Goal: Transaction & Acquisition: Purchase product/service

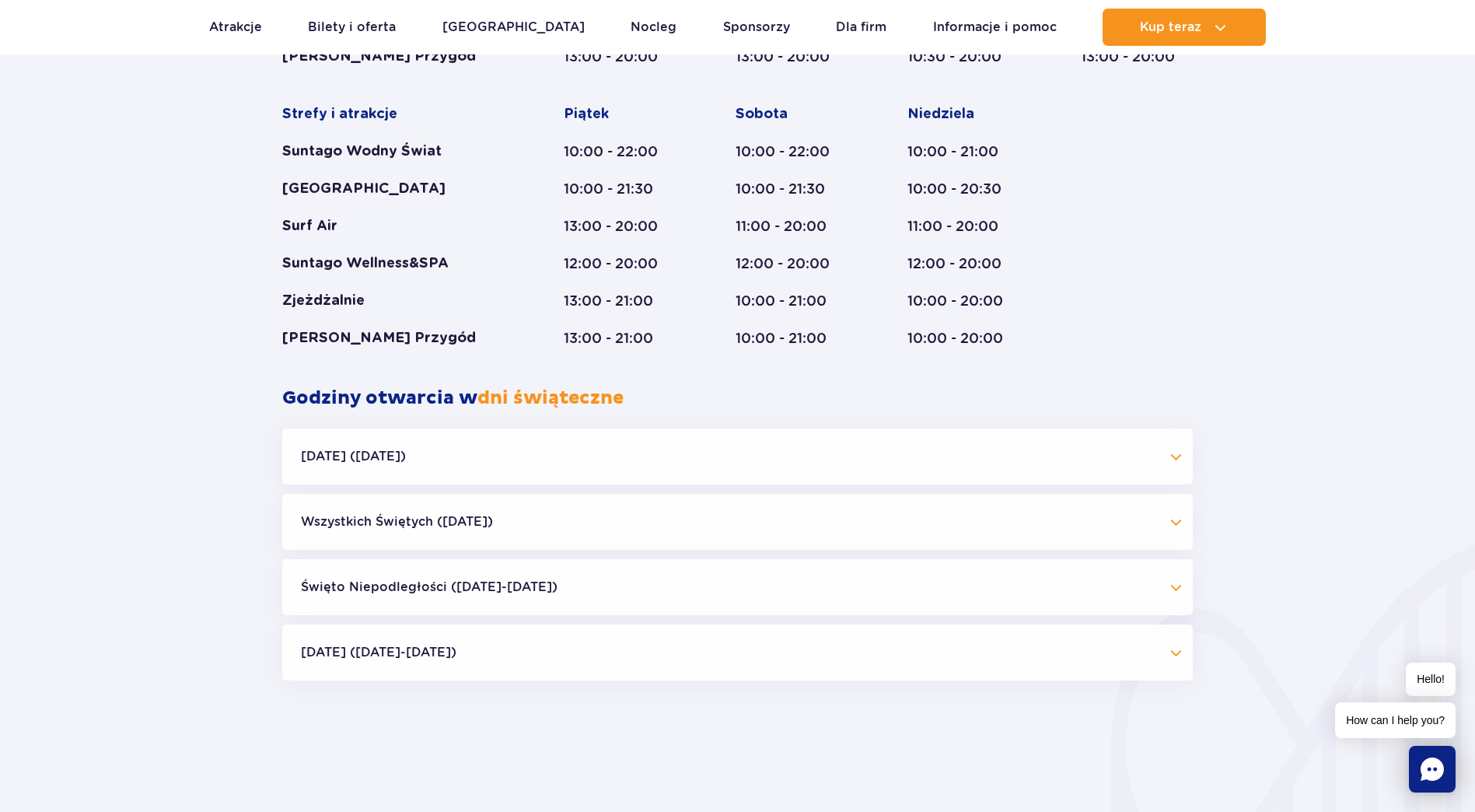
scroll to position [1031, 0]
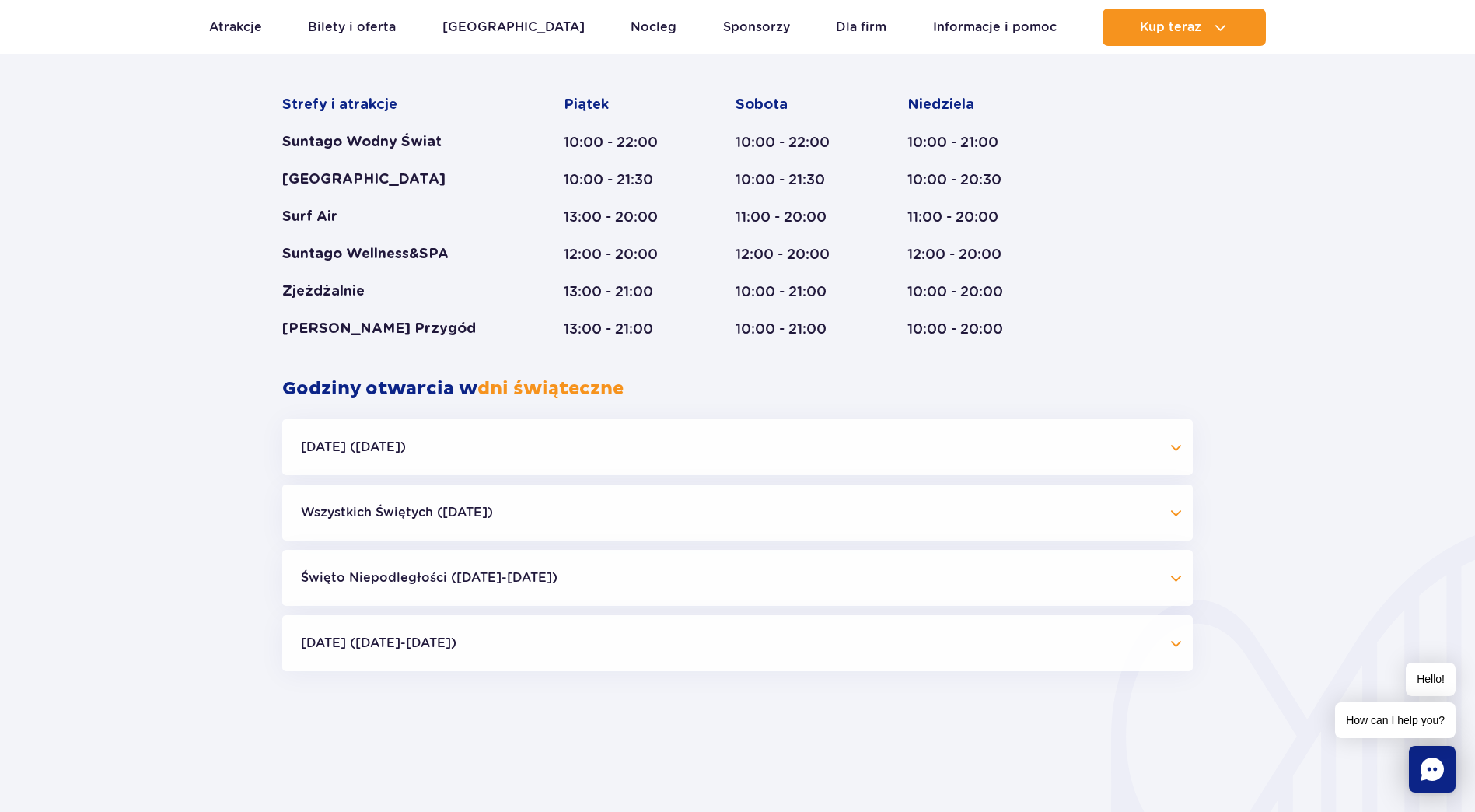
click at [419, 558] on button "Święto Niepodległości (09.11-11.11.25)" at bounding box center [738, 577] width 911 height 56
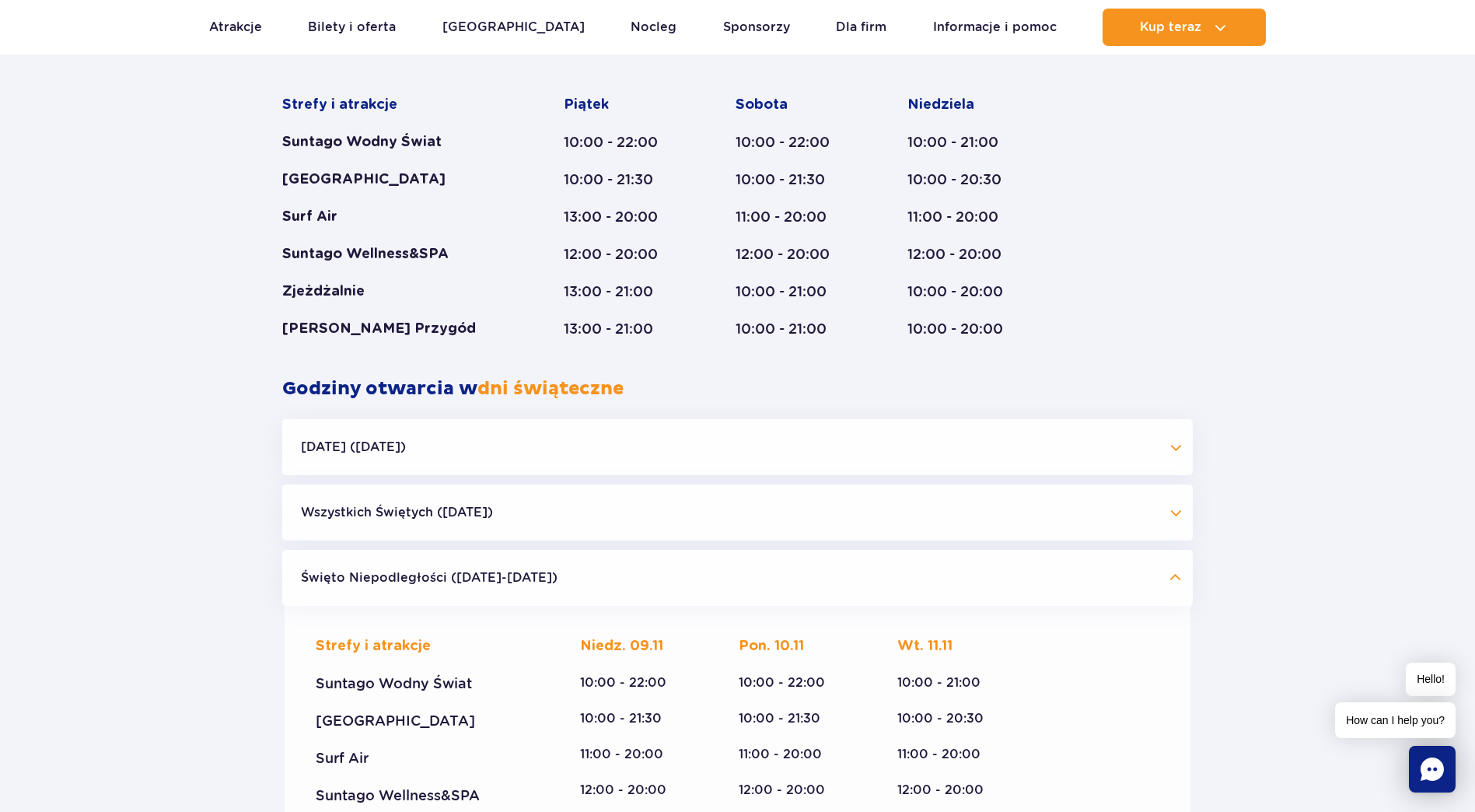
click at [426, 442] on button "Halloween (31.10.25)" at bounding box center [738, 446] width 911 height 56
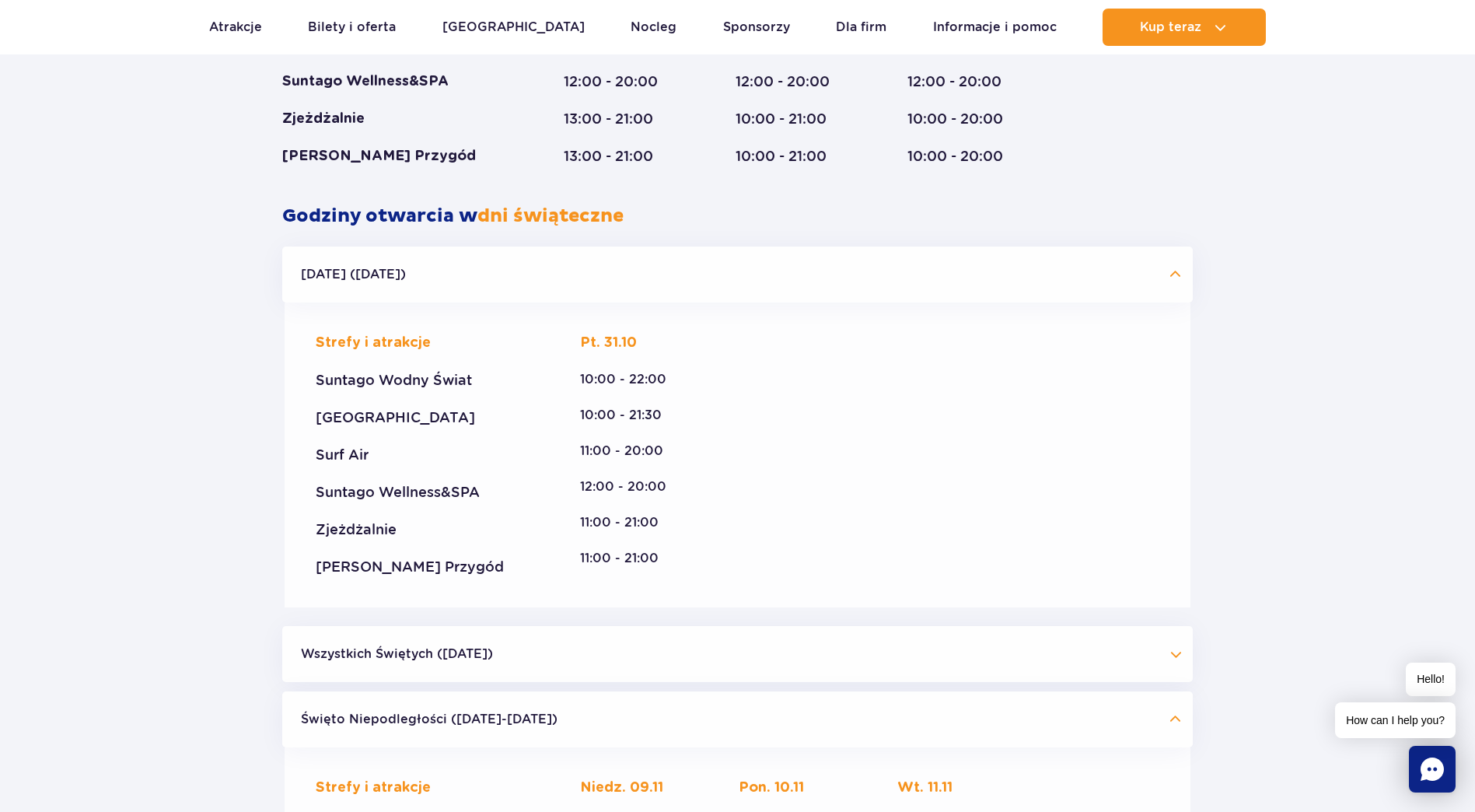
scroll to position [1343, 0]
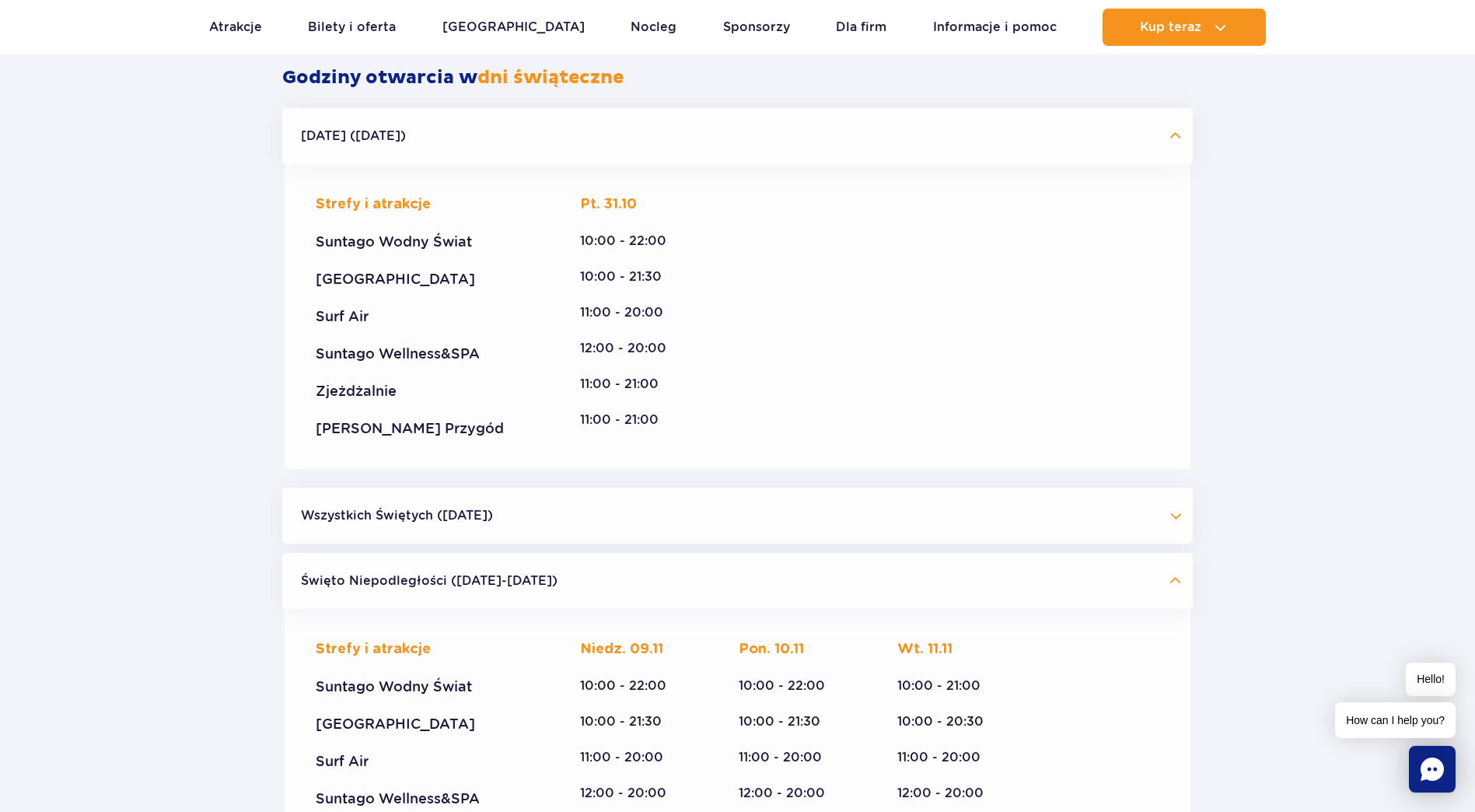
click at [517, 528] on button "Wszystkich Świętych (01.11.25)" at bounding box center [738, 515] width 911 height 56
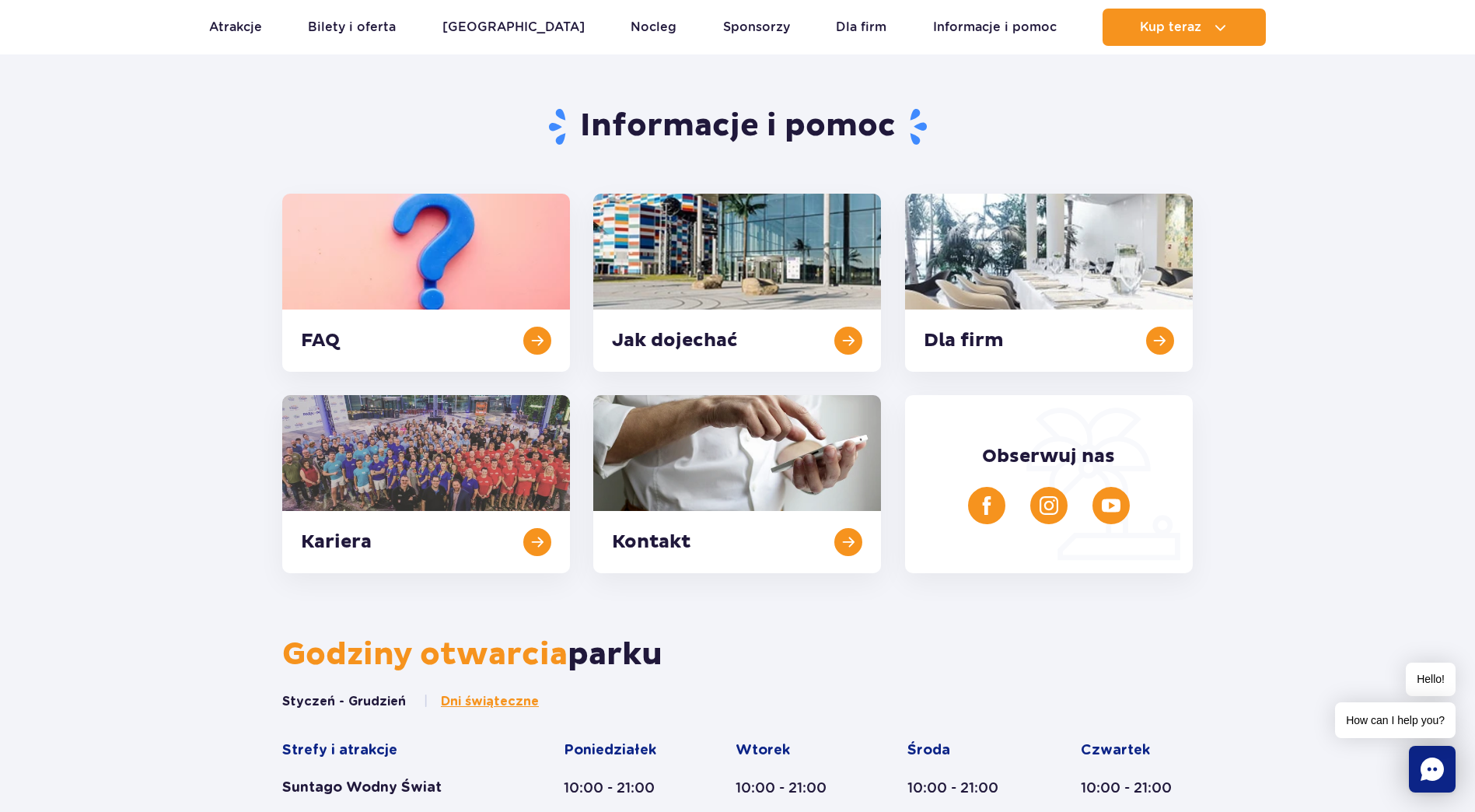
scroll to position [0, 0]
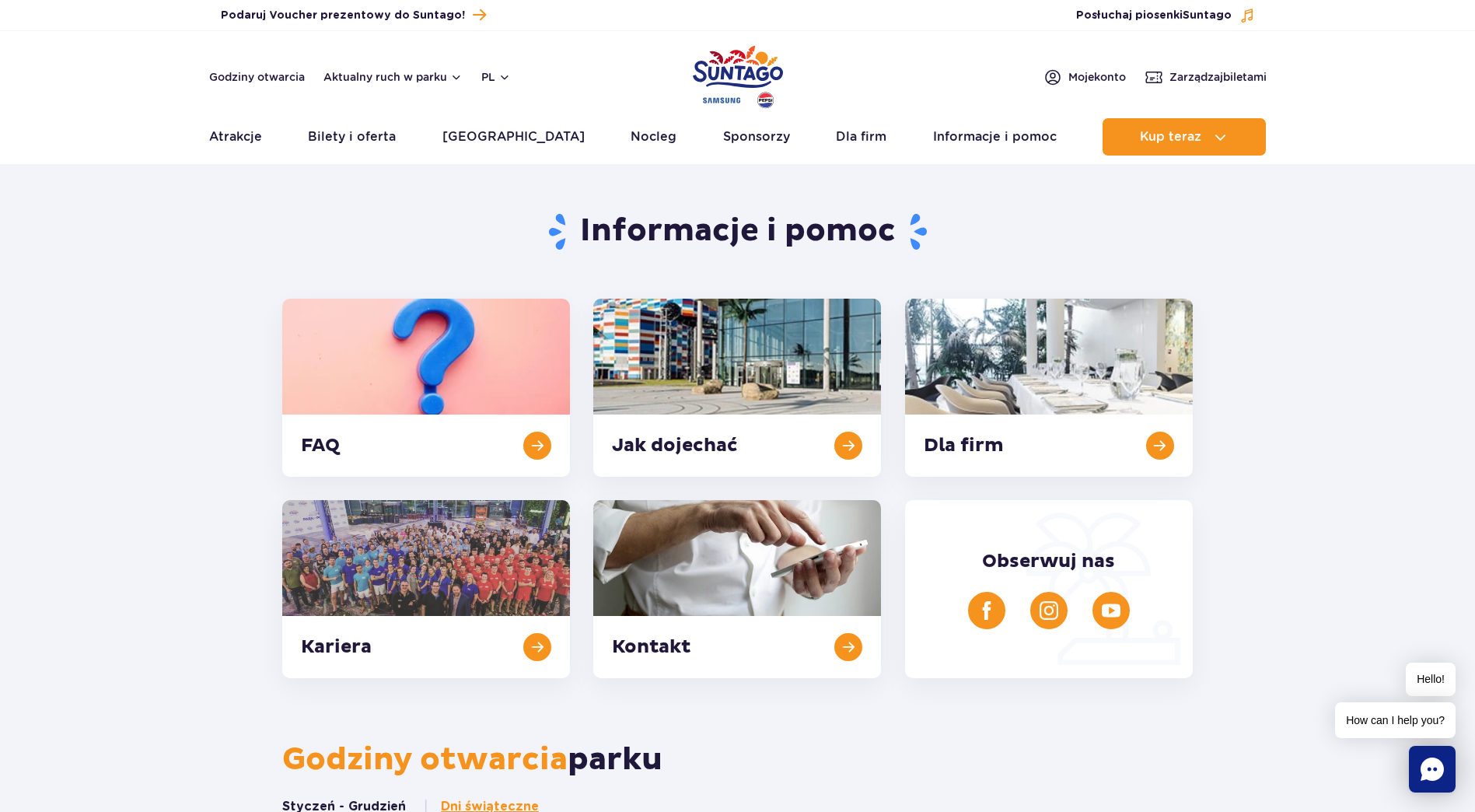
click at [745, 66] on img "Park of Poland" at bounding box center [738, 77] width 91 height 71
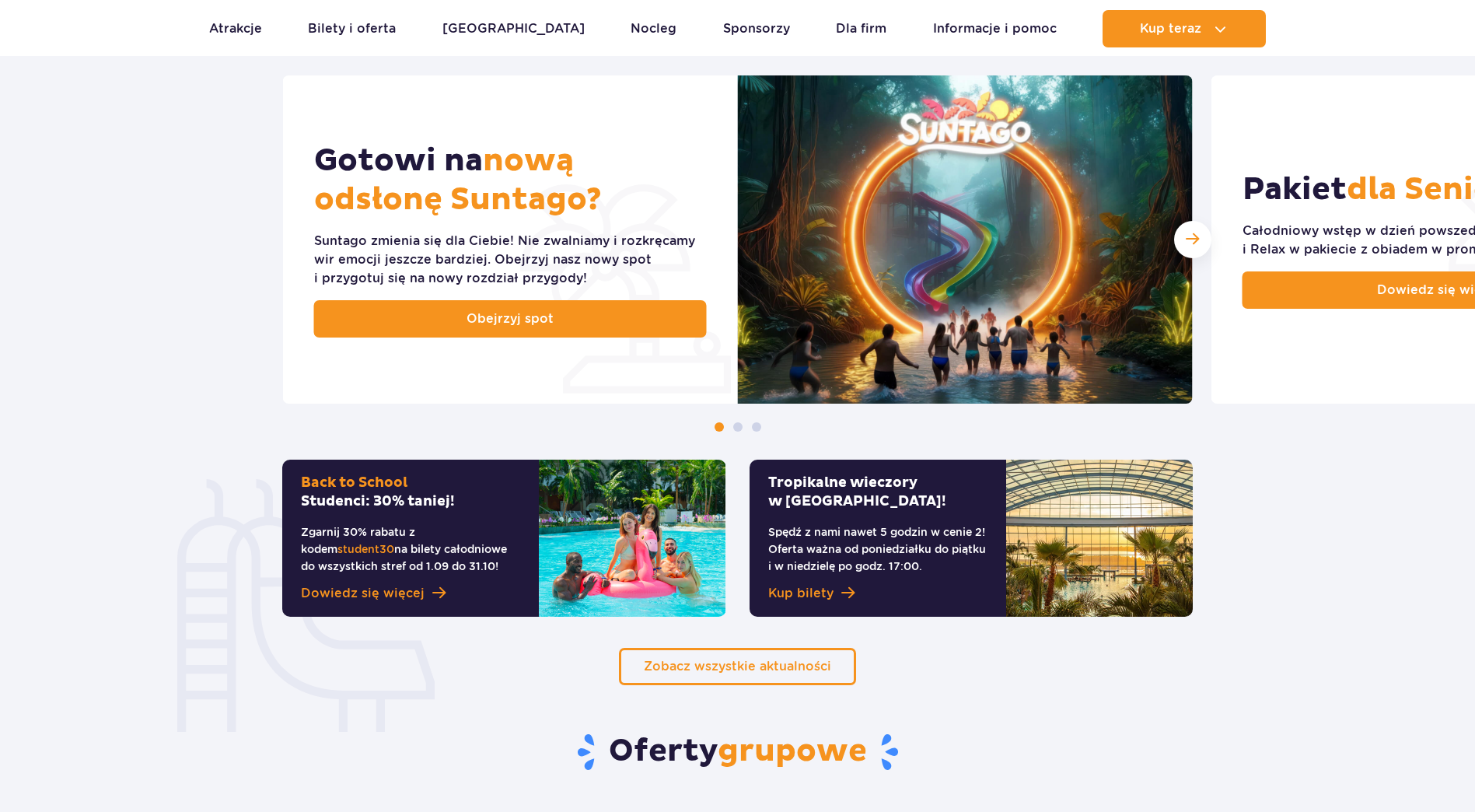
scroll to position [856, 0]
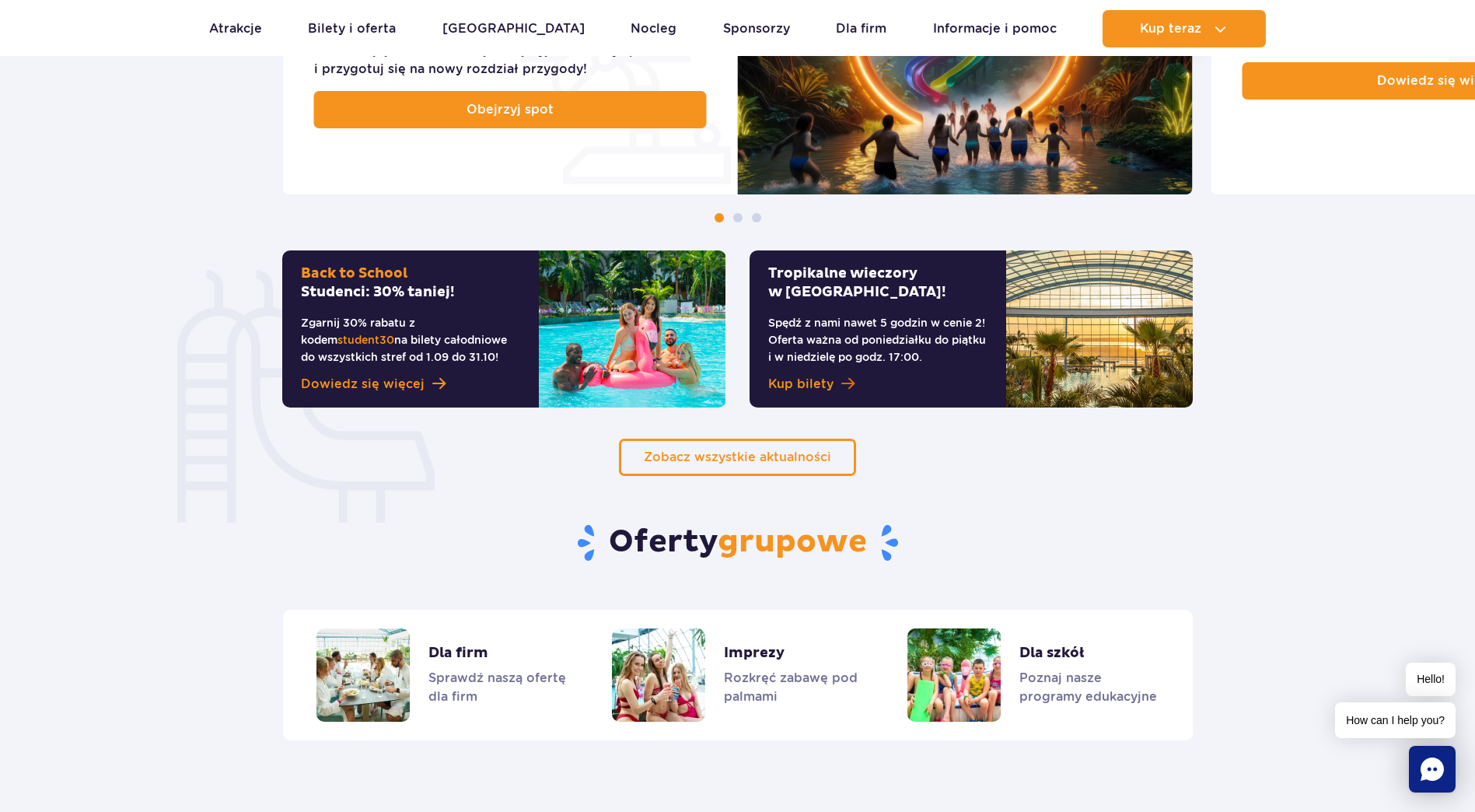
click at [823, 385] on span "Kup bilety" at bounding box center [800, 384] width 65 height 18
click at [937, 332] on p "Spędź z nami nawet 5 godzin w cenie 2! Oferta ważna od poniedziałku do piątku i…" at bounding box center [878, 339] width 219 height 51
click at [1081, 346] on img at bounding box center [1100, 329] width 186 height 157
click at [389, 19] on link "Bilety i oferta" at bounding box center [352, 29] width 88 height 37
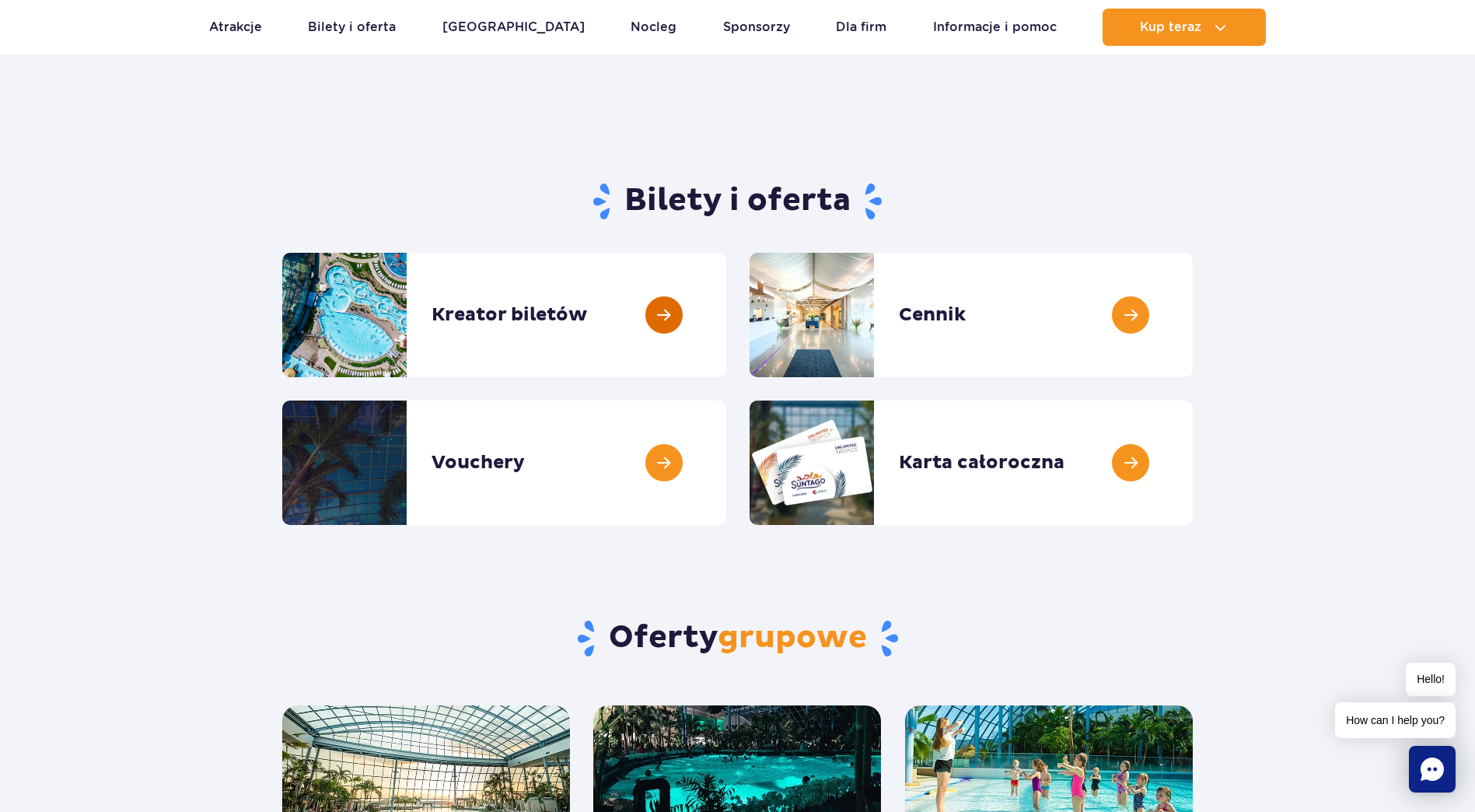
scroll to position [77, 0]
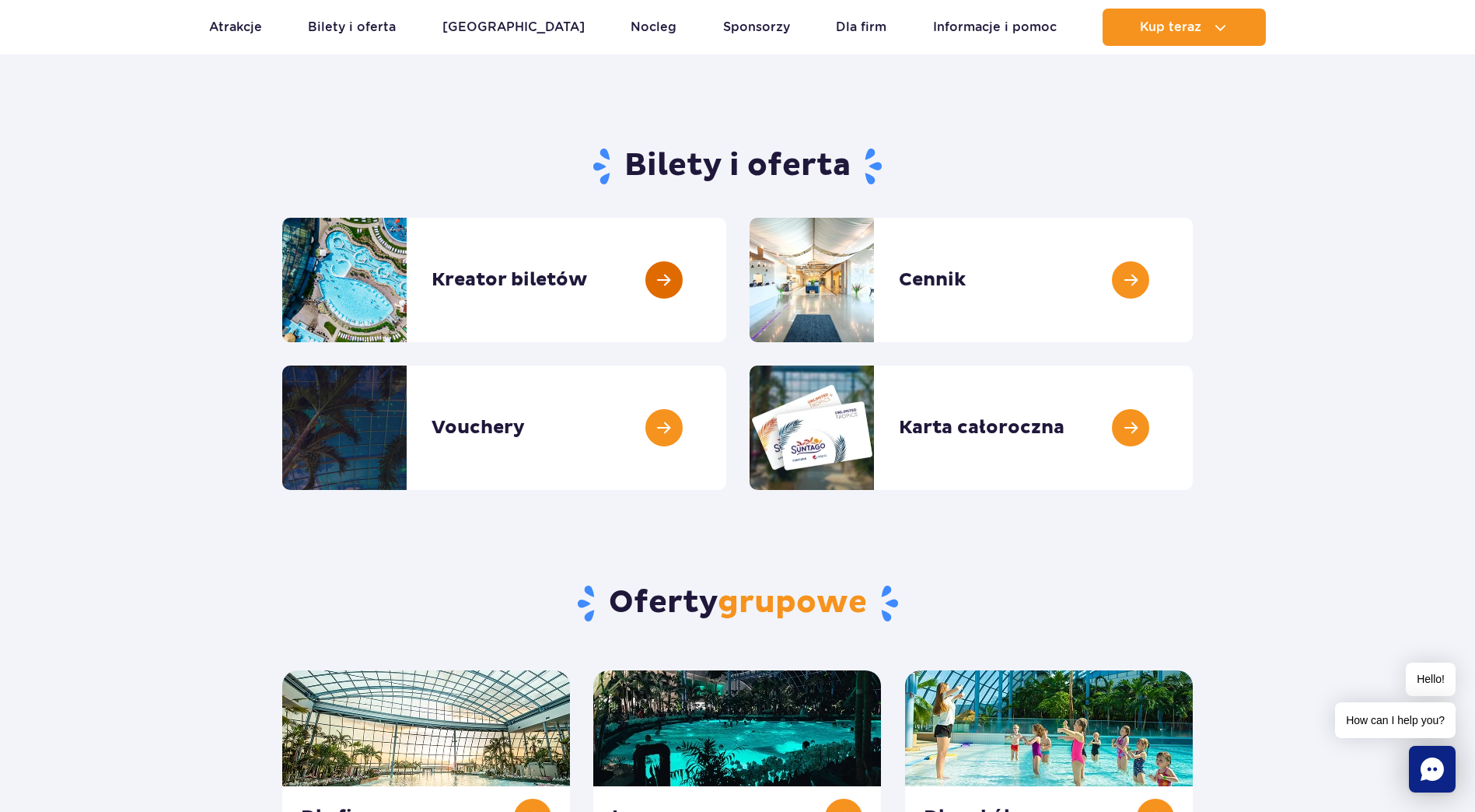
click at [726, 294] on link at bounding box center [726, 279] width 0 height 124
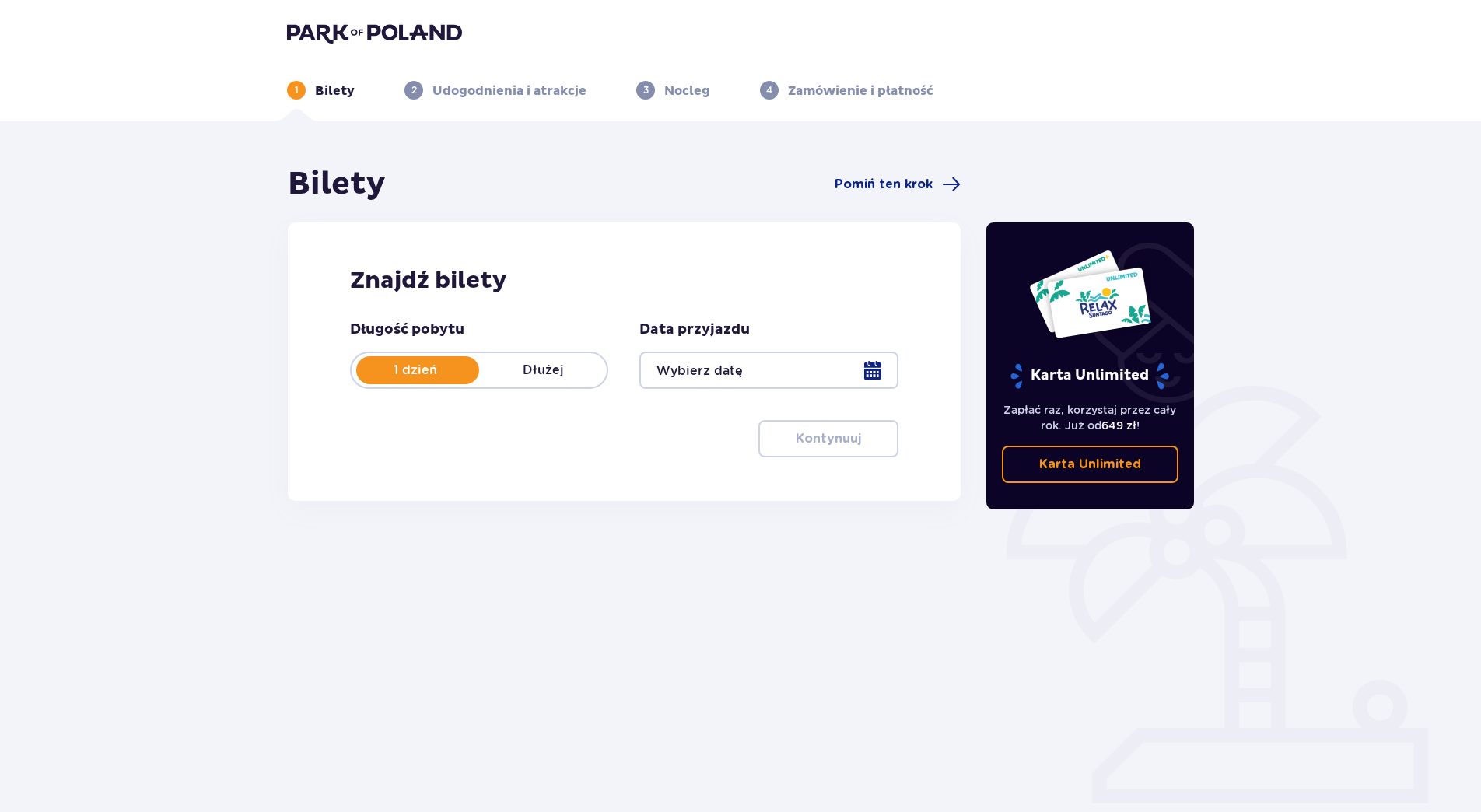
click at [844, 372] on div at bounding box center [768, 370] width 259 height 37
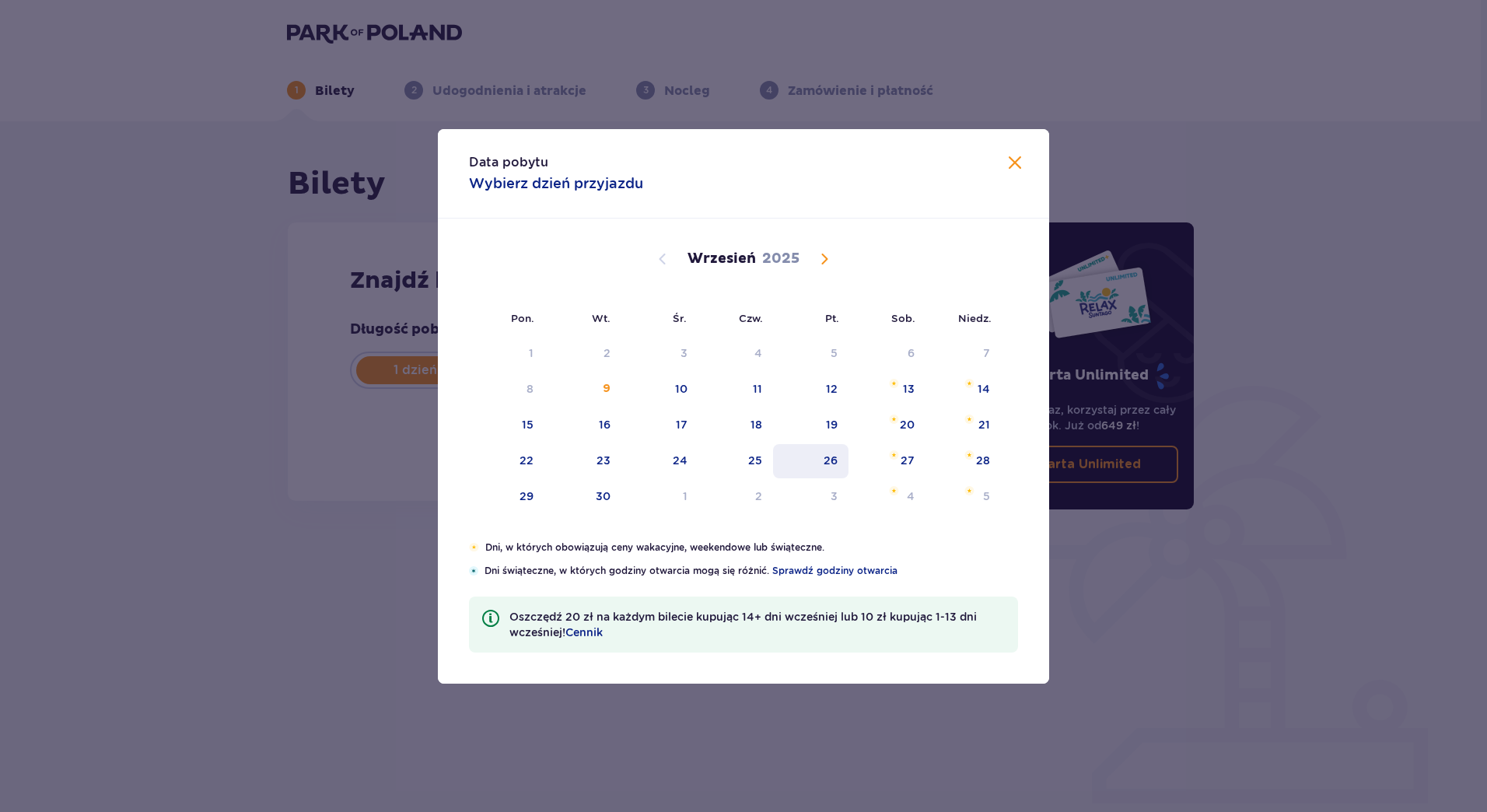
click at [836, 456] on div "26" at bounding box center [831, 460] width 14 height 16
type input "26.09.25"
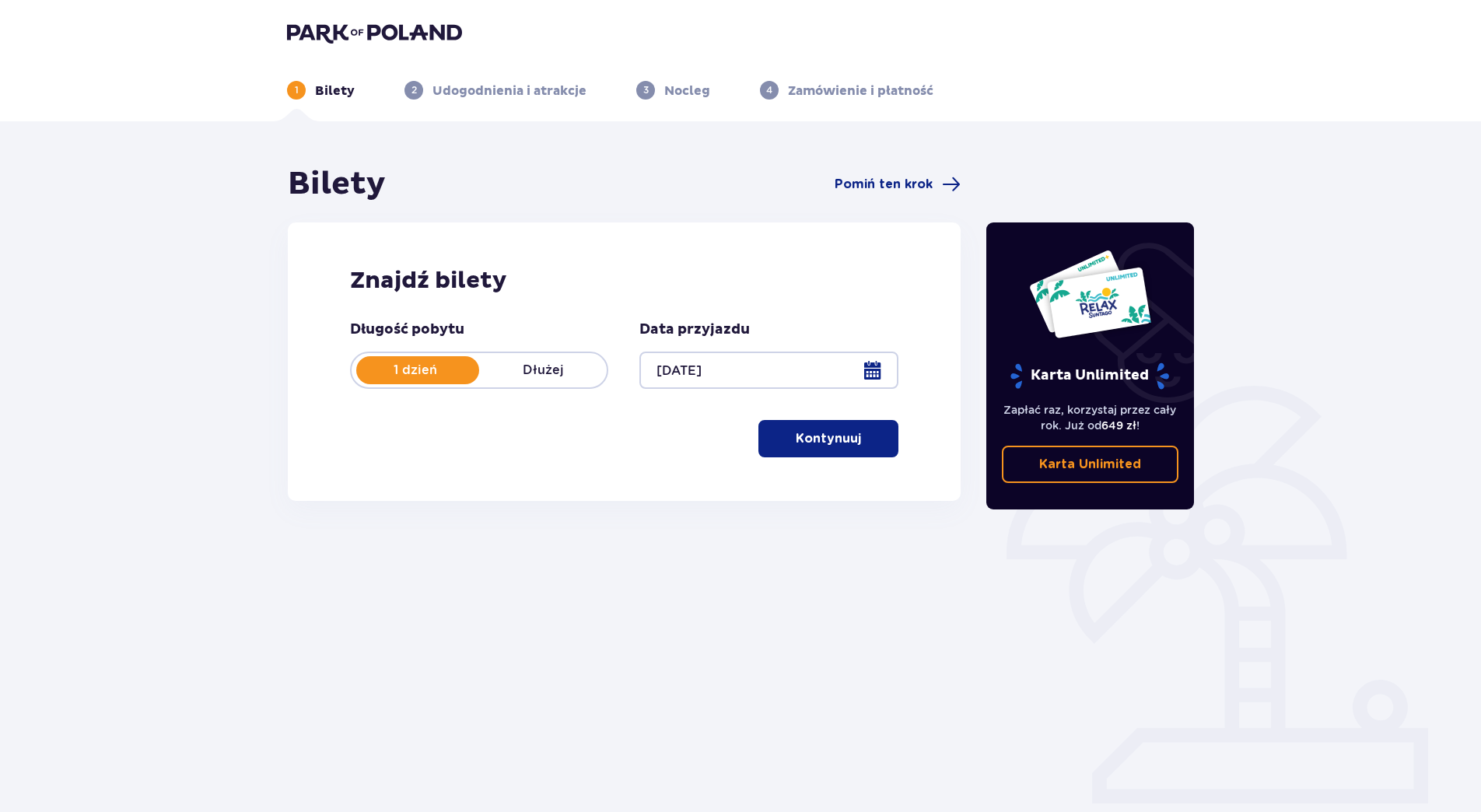
click at [818, 366] on div at bounding box center [768, 370] width 259 height 37
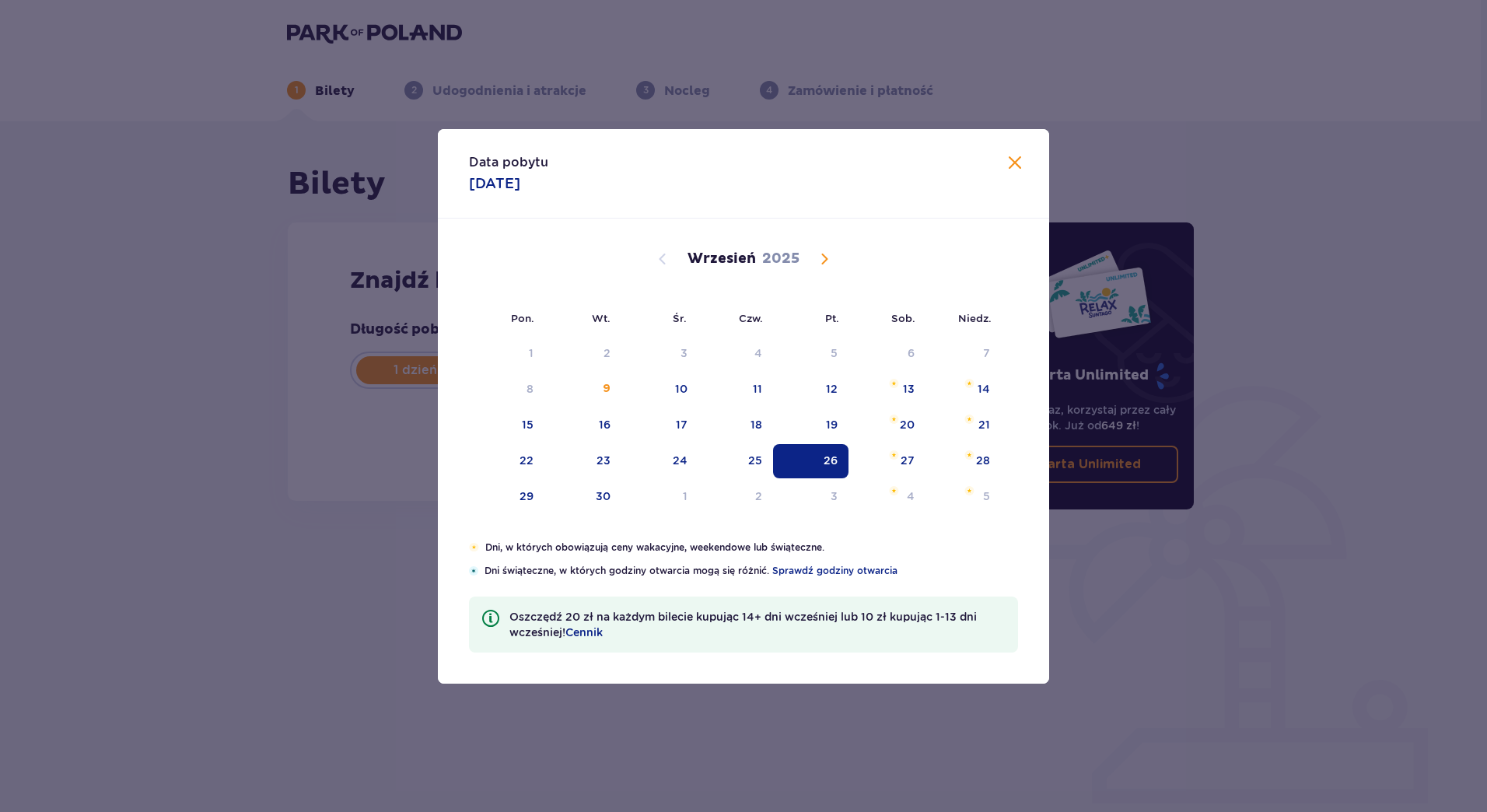
click at [823, 460] on div "26" at bounding box center [811, 460] width 76 height 34
click at [1021, 170] on div "Karta Unlimited Zapłać raz, korzystaj przez cały rok. Już od 649 zł ! Karta Unl…" at bounding box center [1090, 432] width 233 height 534
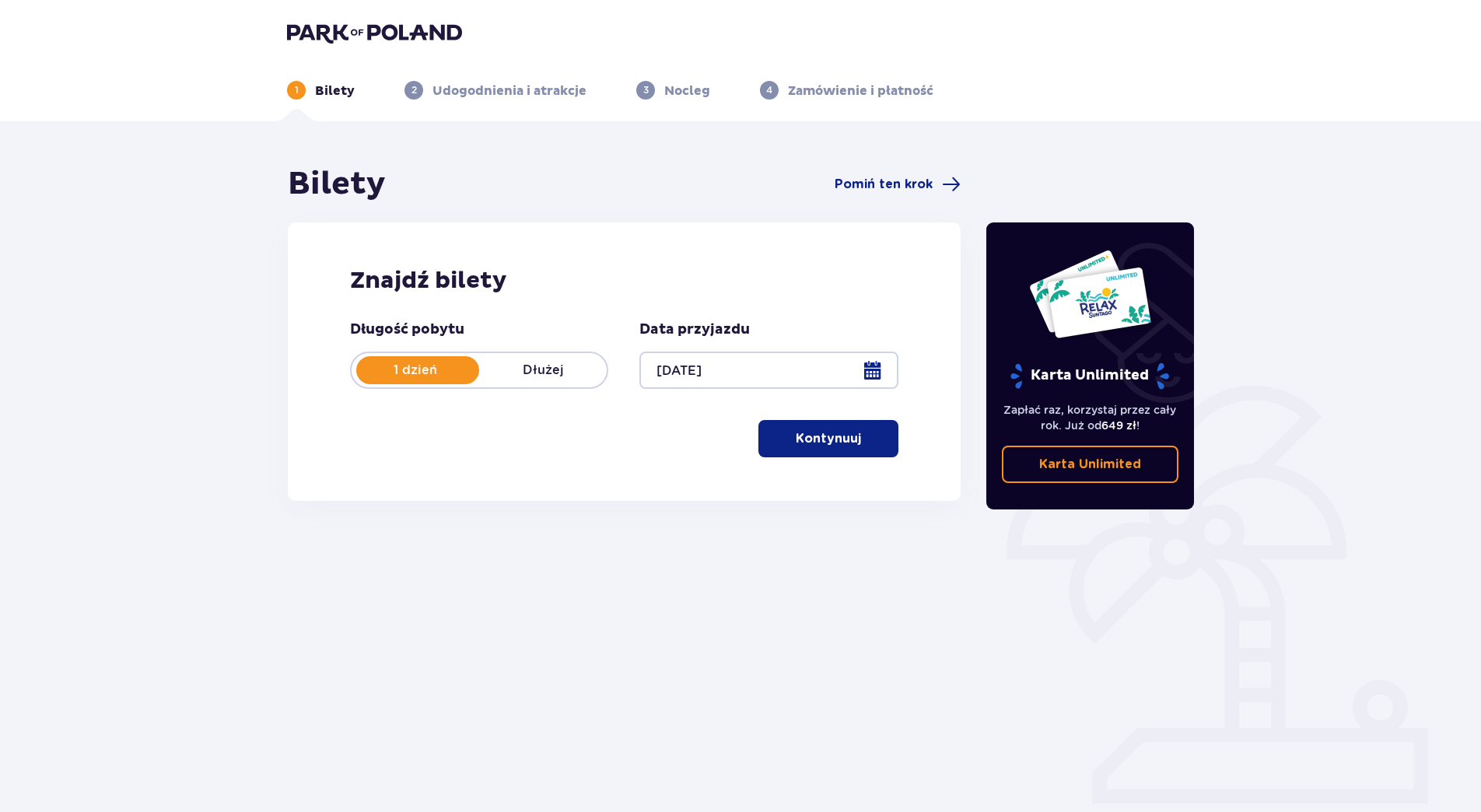
click at [841, 426] on button "Kontynuuj" at bounding box center [828, 438] width 140 height 37
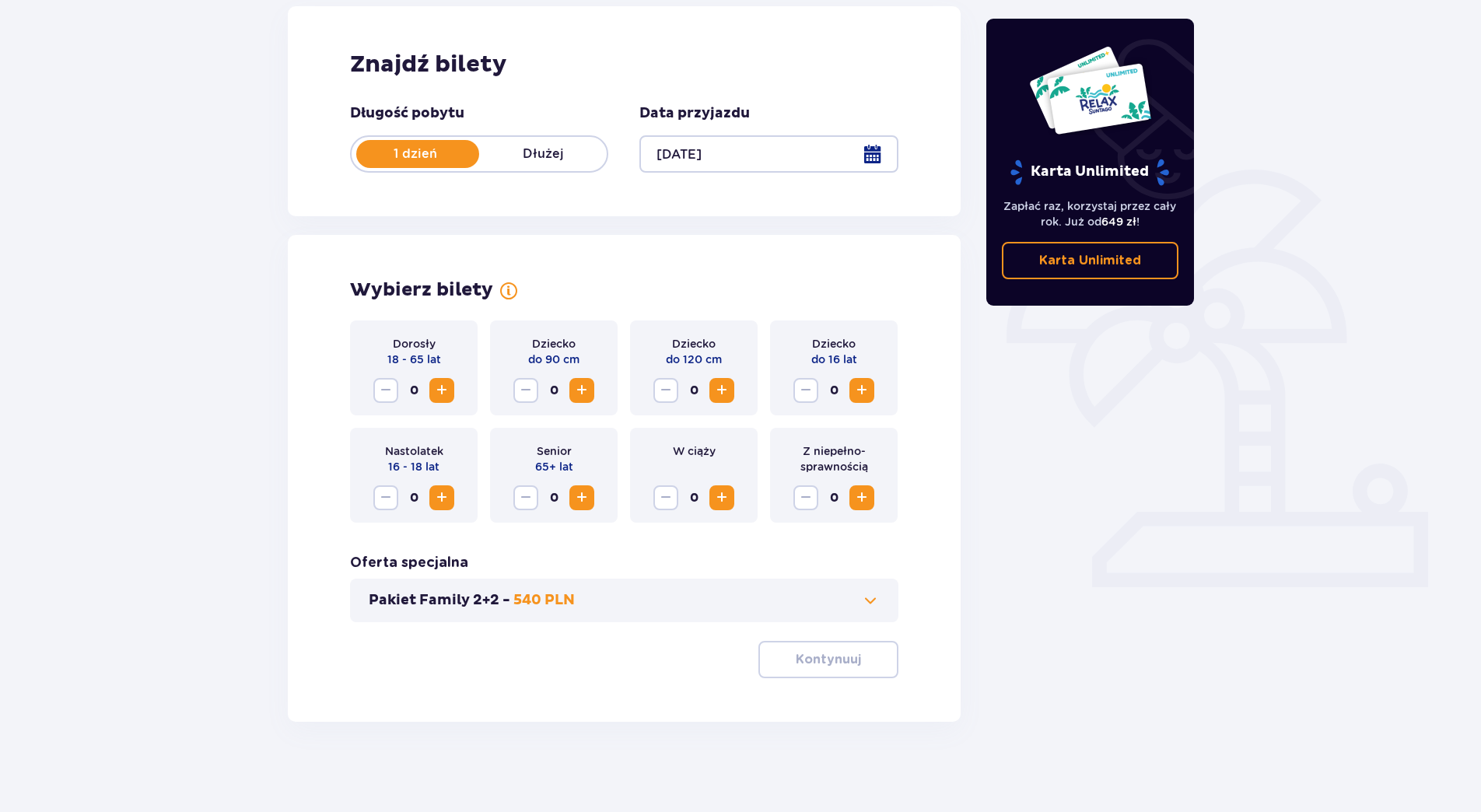
scroll to position [219, 0]
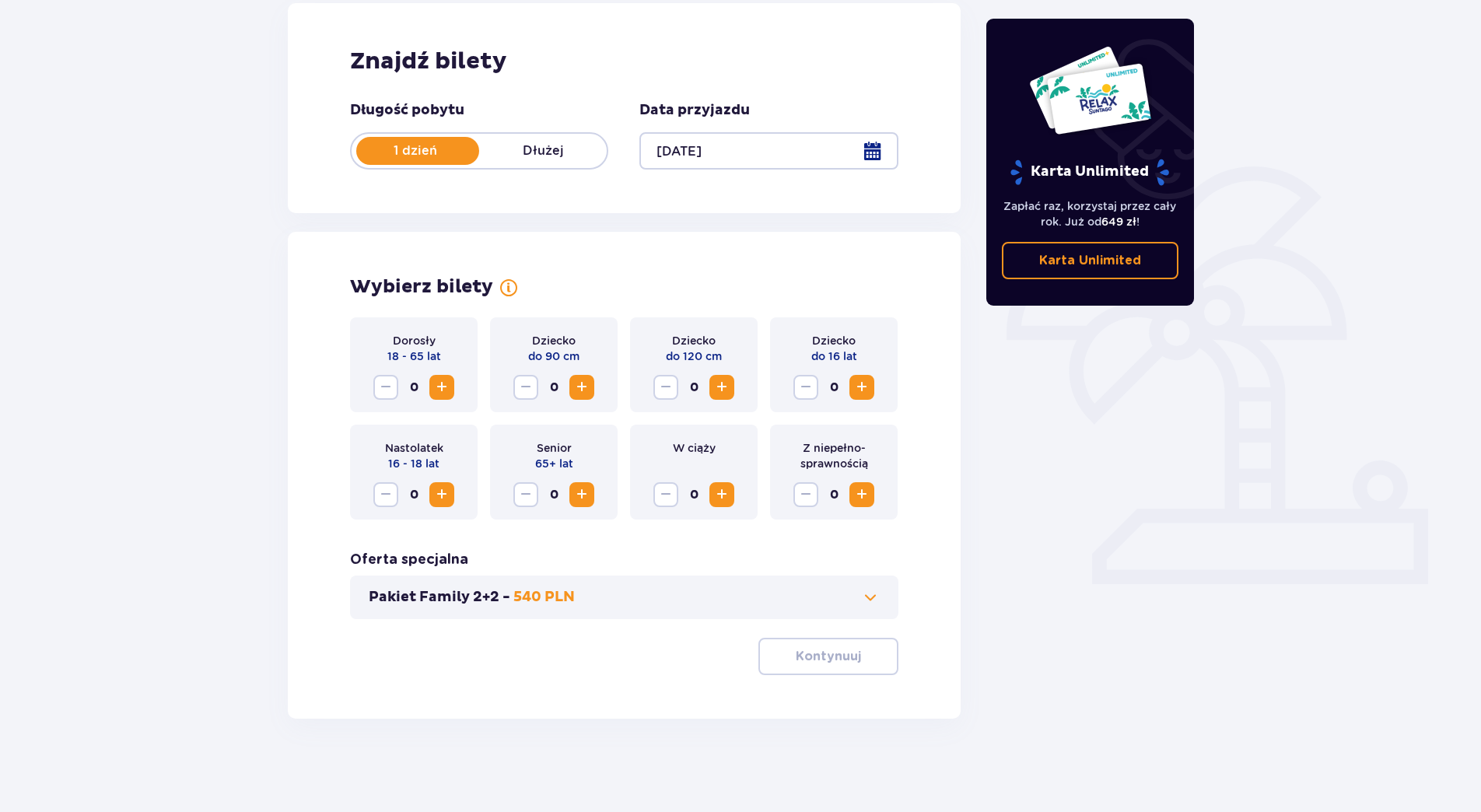
click at [528, 601] on p "540 PLN" at bounding box center [544, 596] width 62 height 18
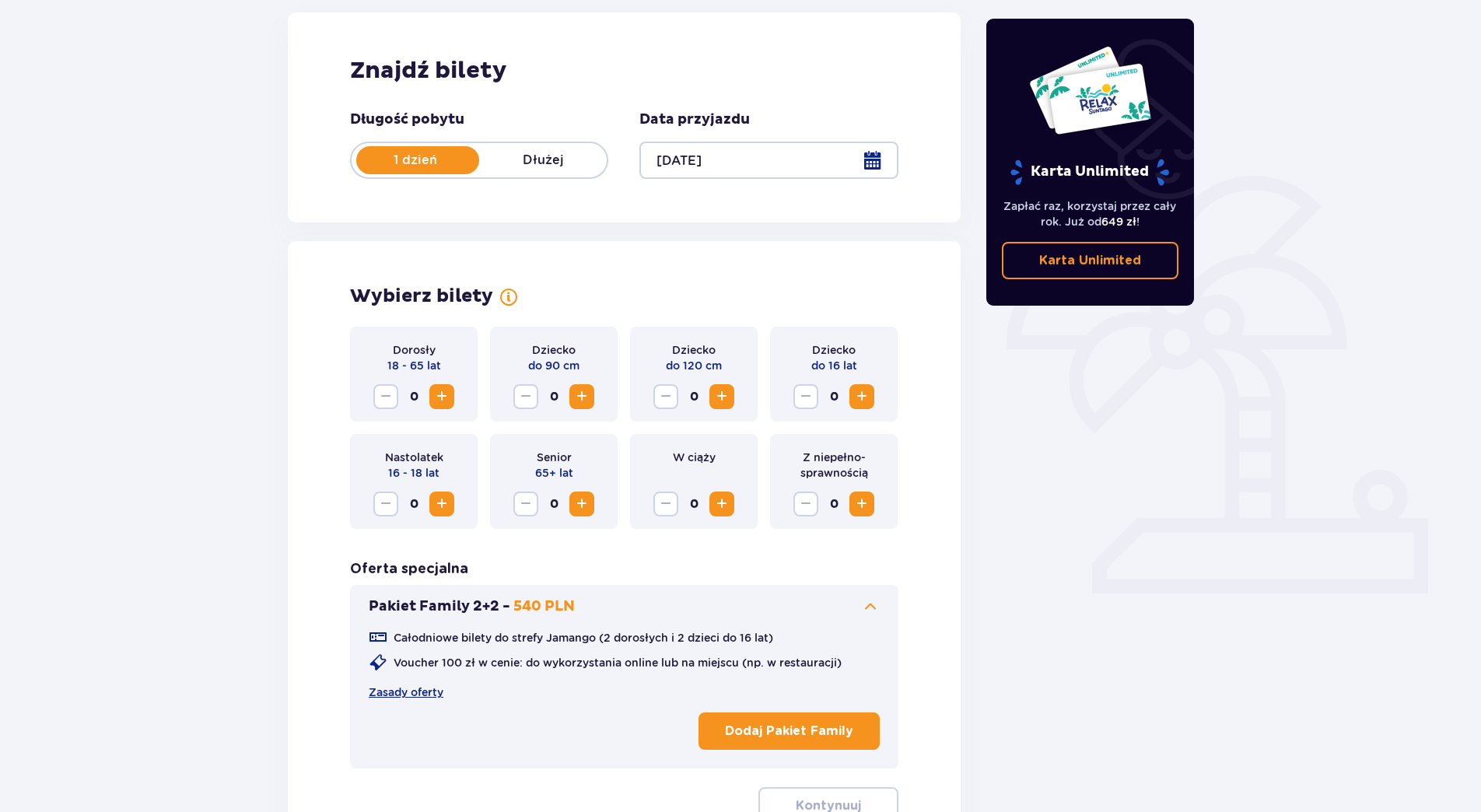
scroll to position [204, 0]
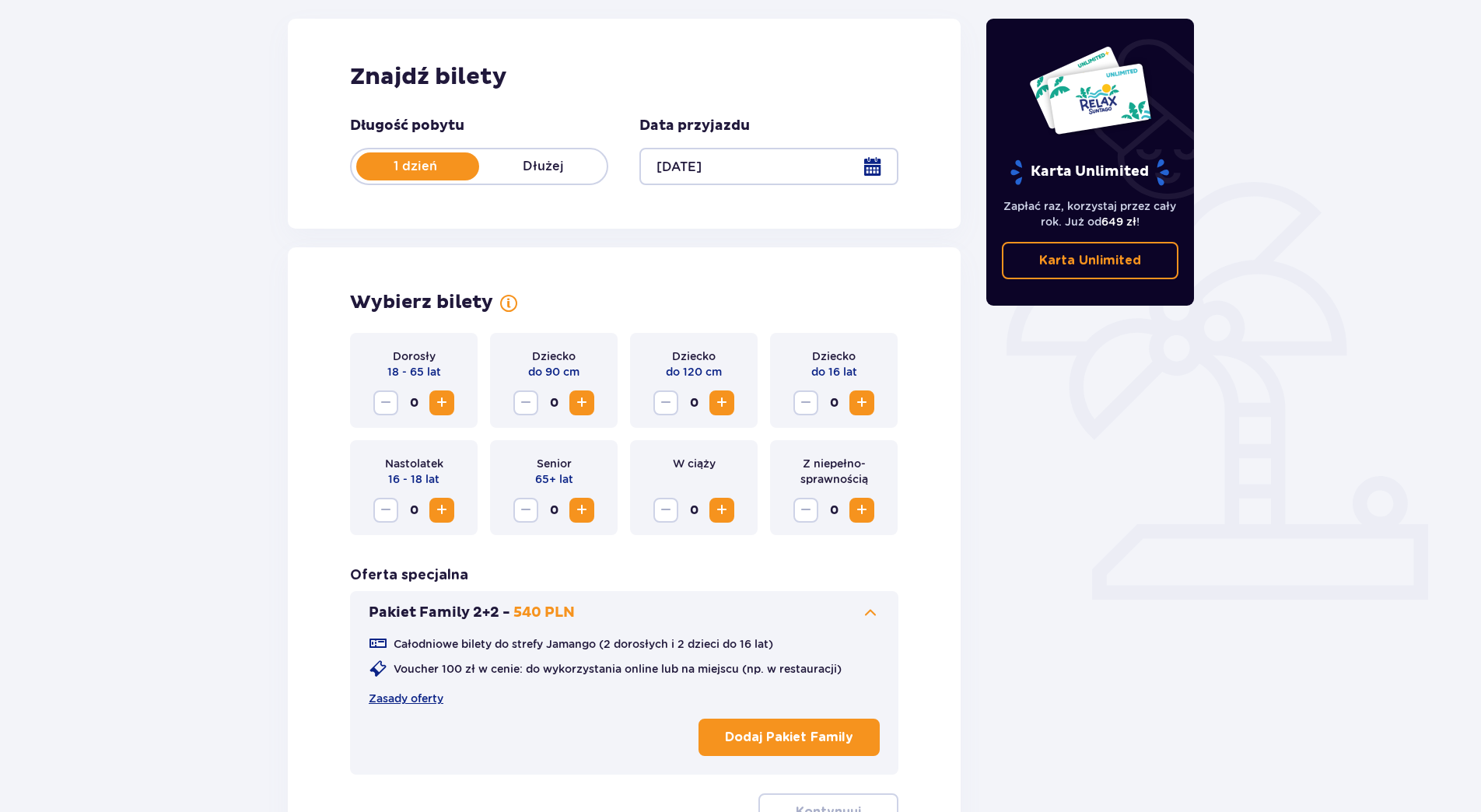
click at [439, 400] on span "Increase" at bounding box center [441, 402] width 18 height 18
click at [441, 406] on span "Increase" at bounding box center [441, 402] width 18 height 18
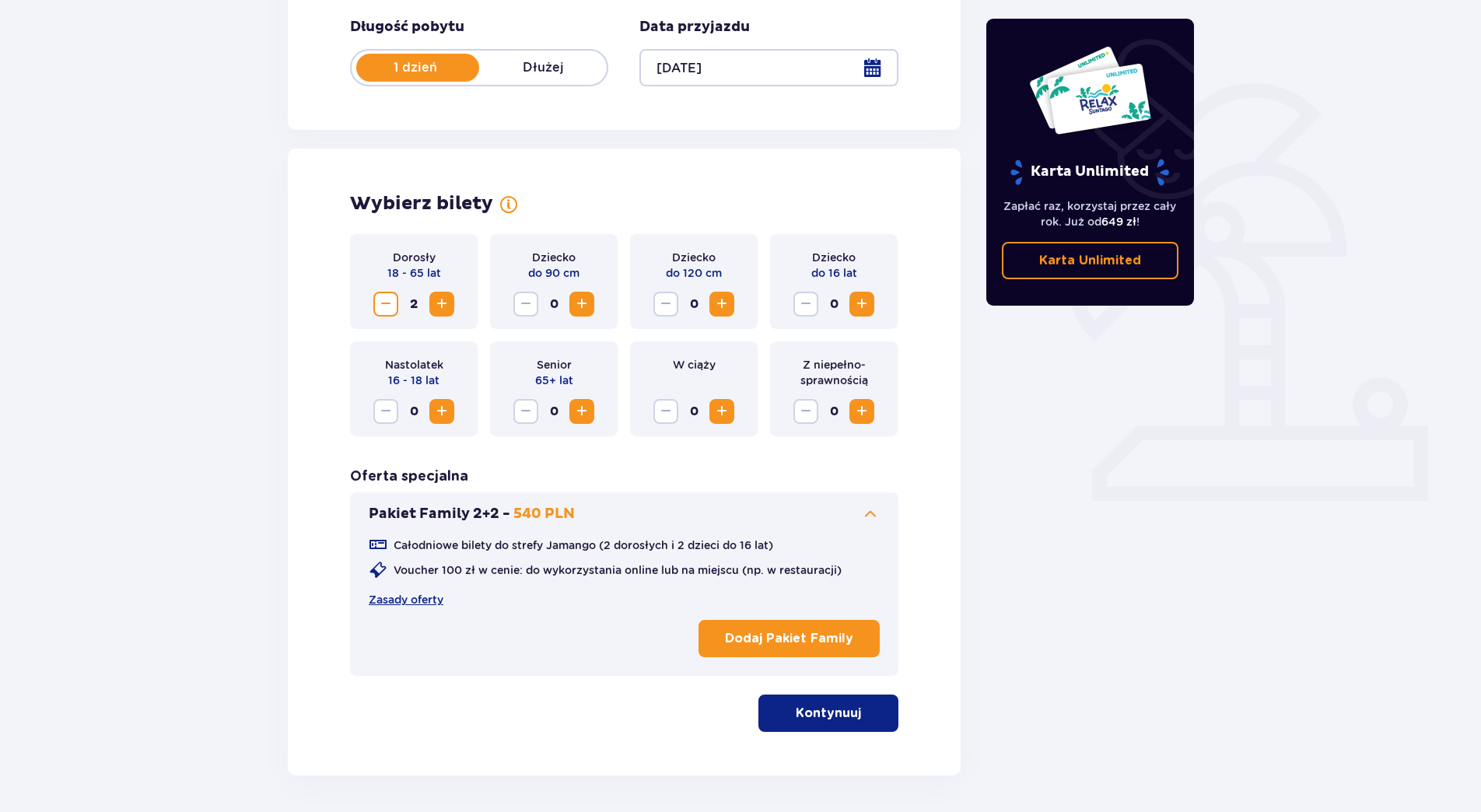
scroll to position [359, 0]
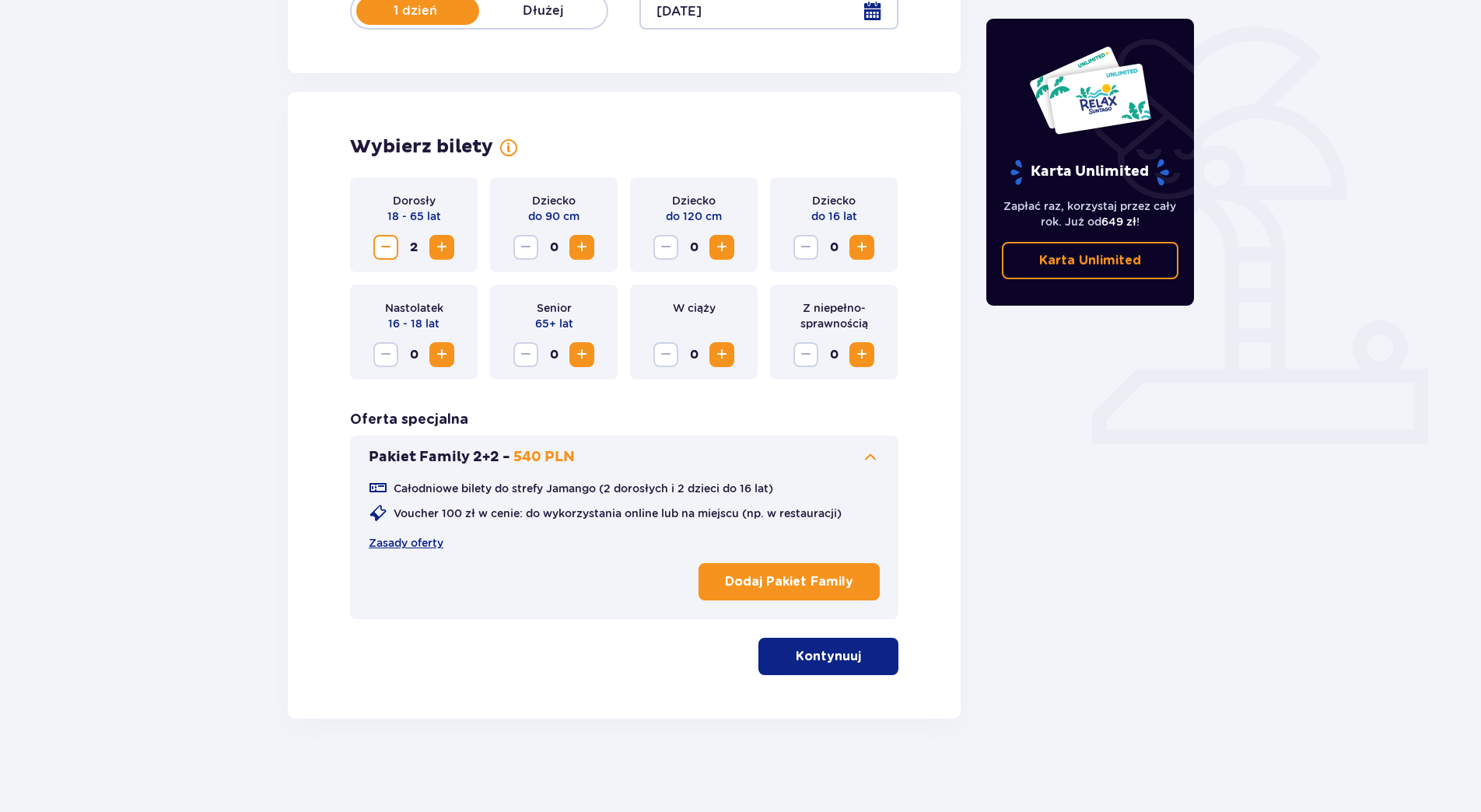
click at [817, 659] on p "Kontynuuj" at bounding box center [828, 656] width 65 height 17
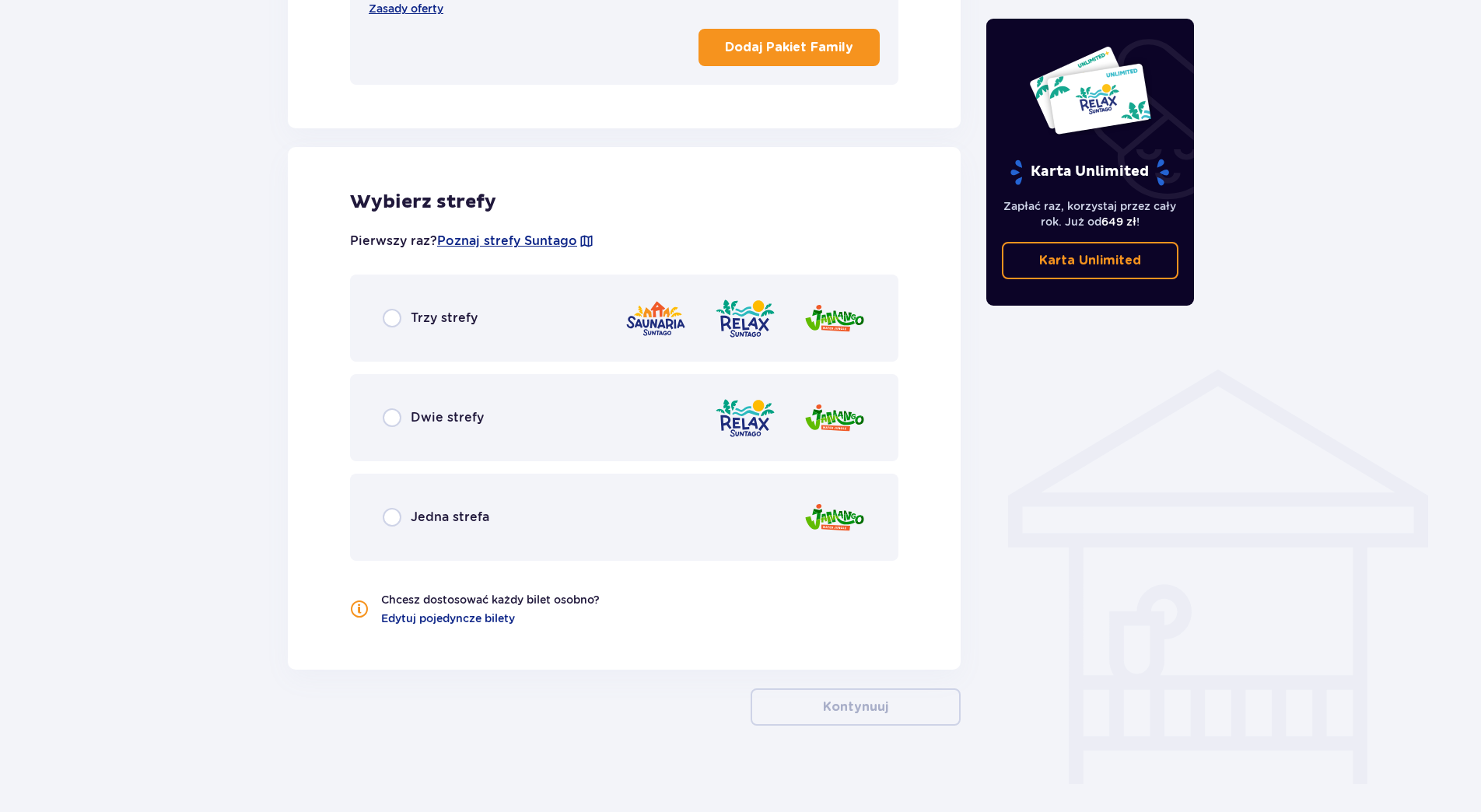
scroll to position [900, 0]
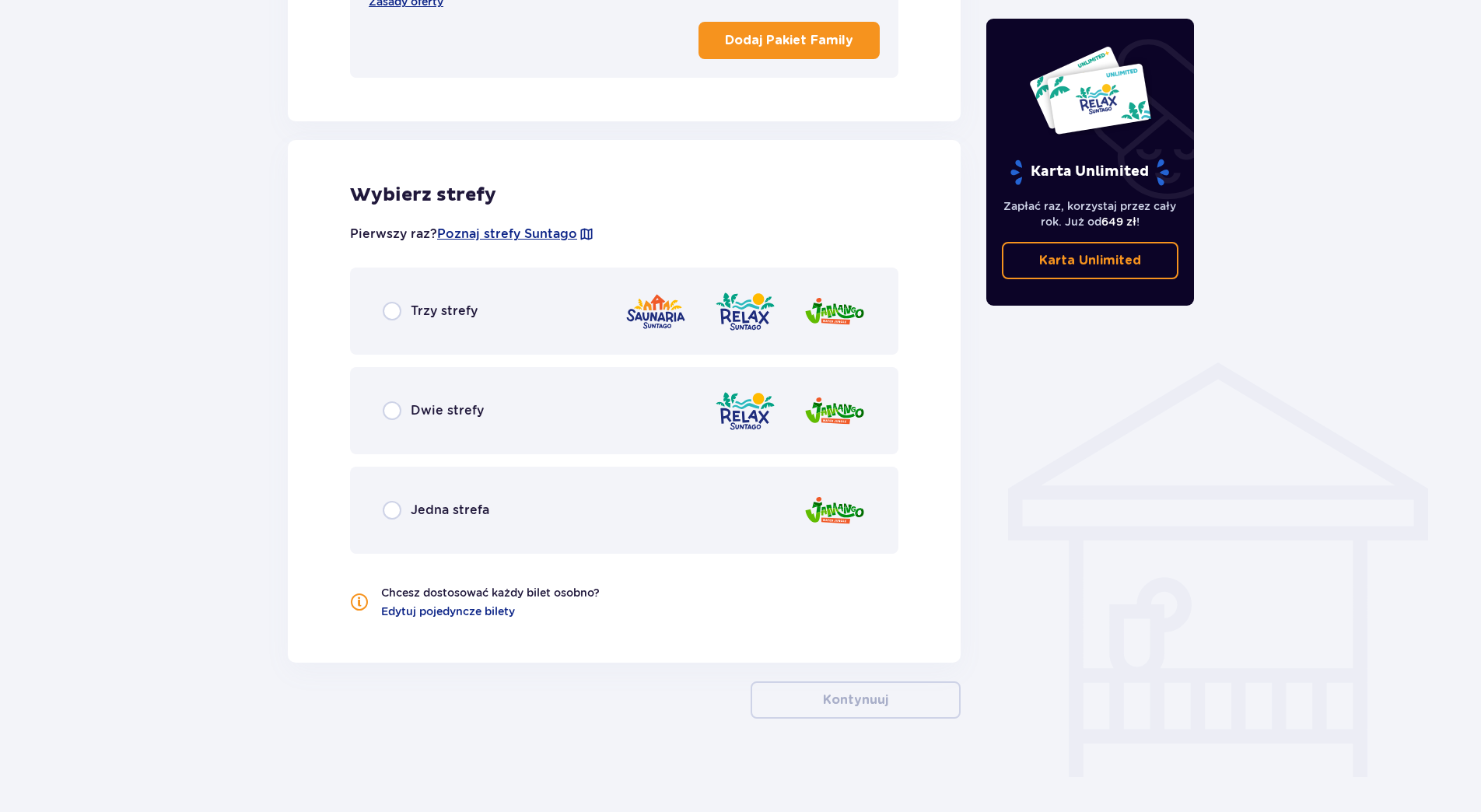
click at [421, 386] on div "Dwie strefy" at bounding box center [624, 411] width 549 height 87
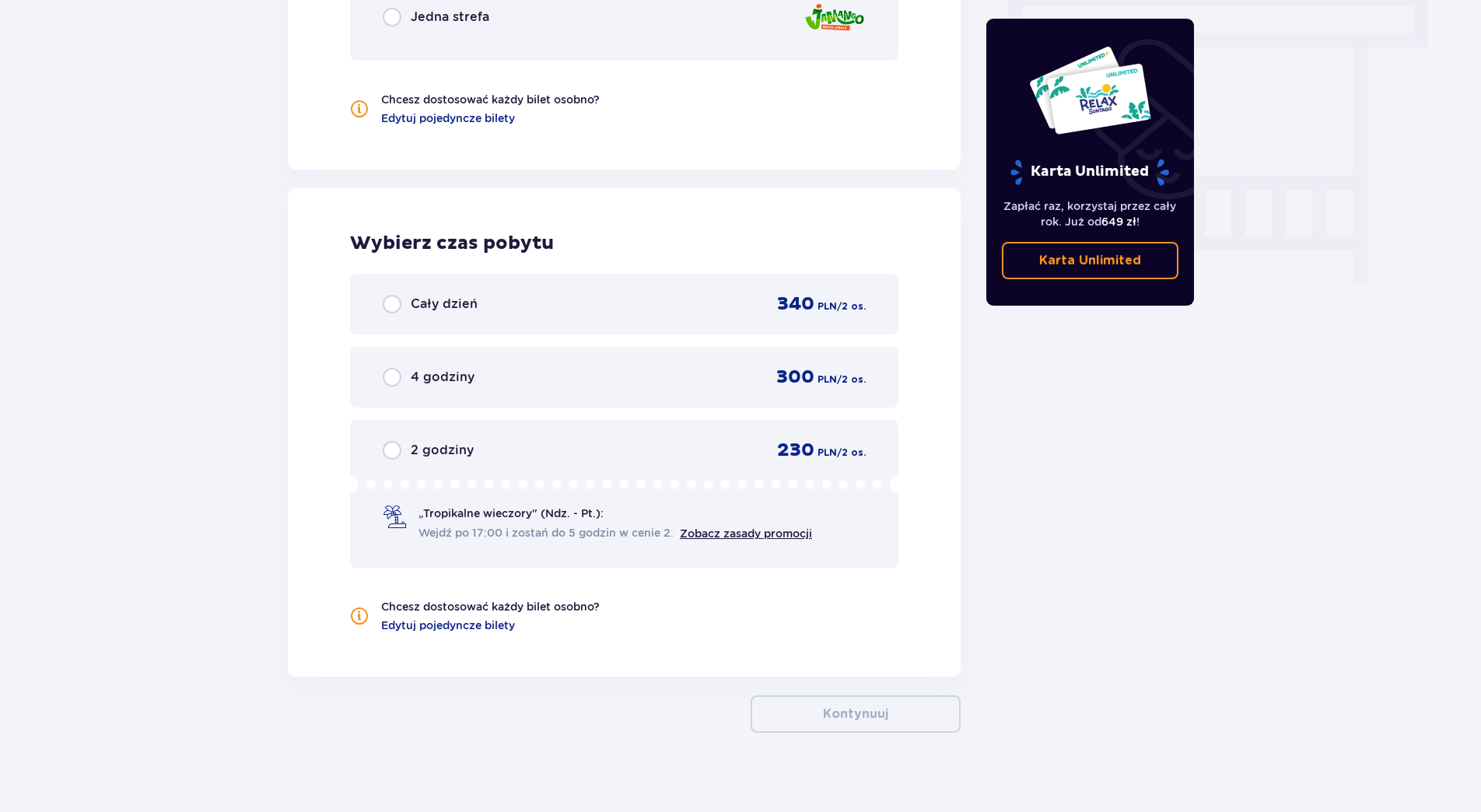
scroll to position [1407, 0]
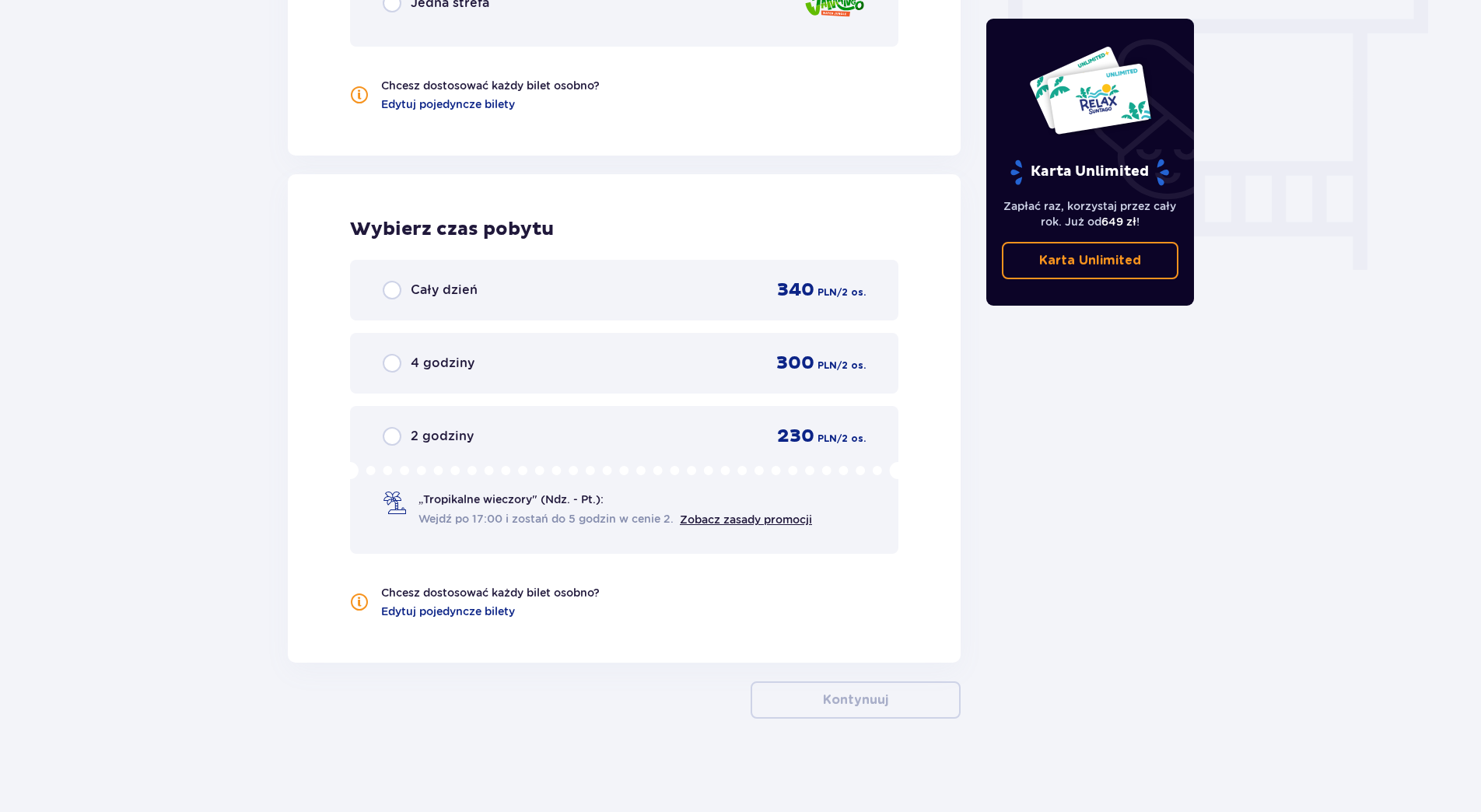
click at [515, 437] on div "2 godziny 230 PLN / 2 os." at bounding box center [623, 436] width 483 height 23
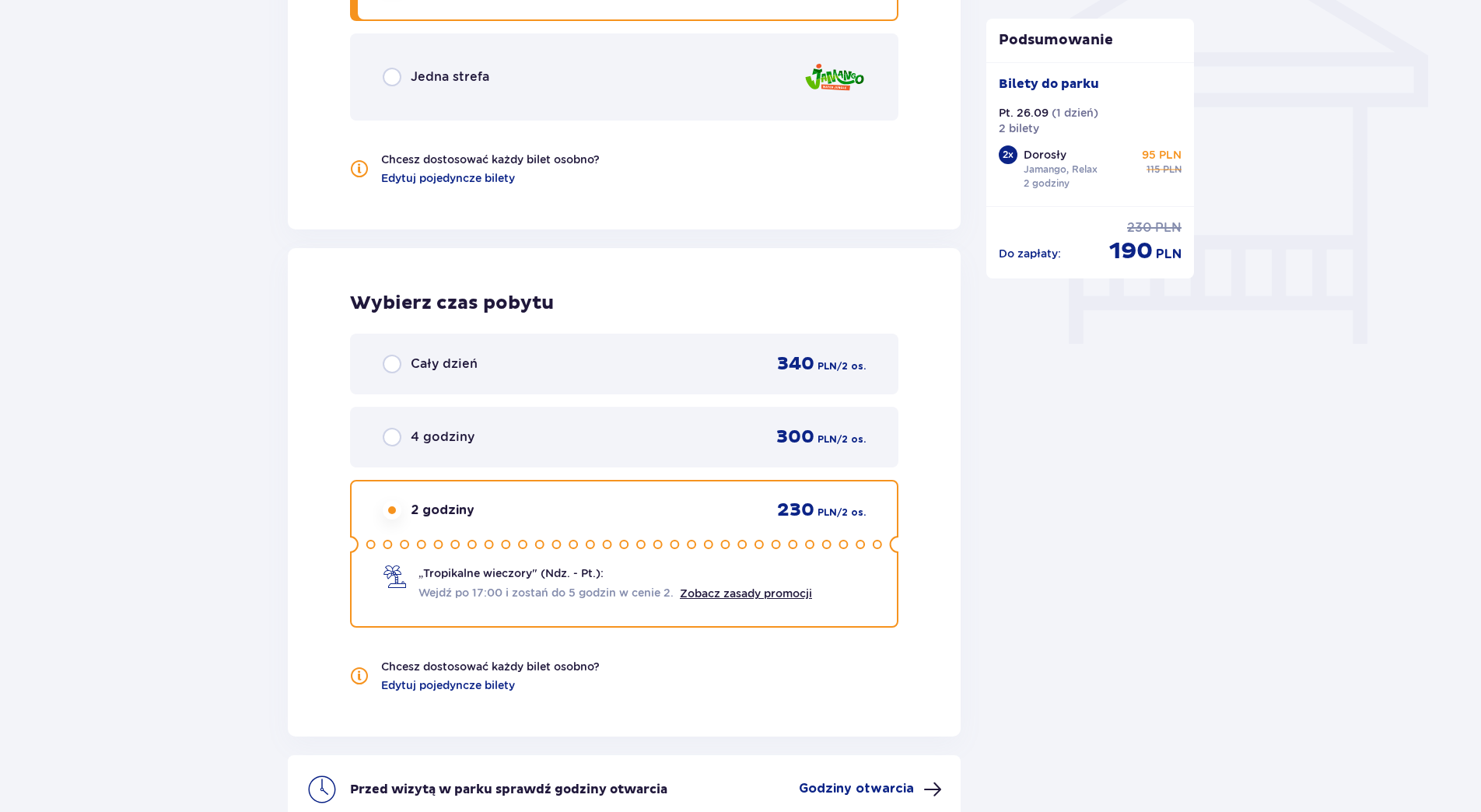
scroll to position [1494, 0]
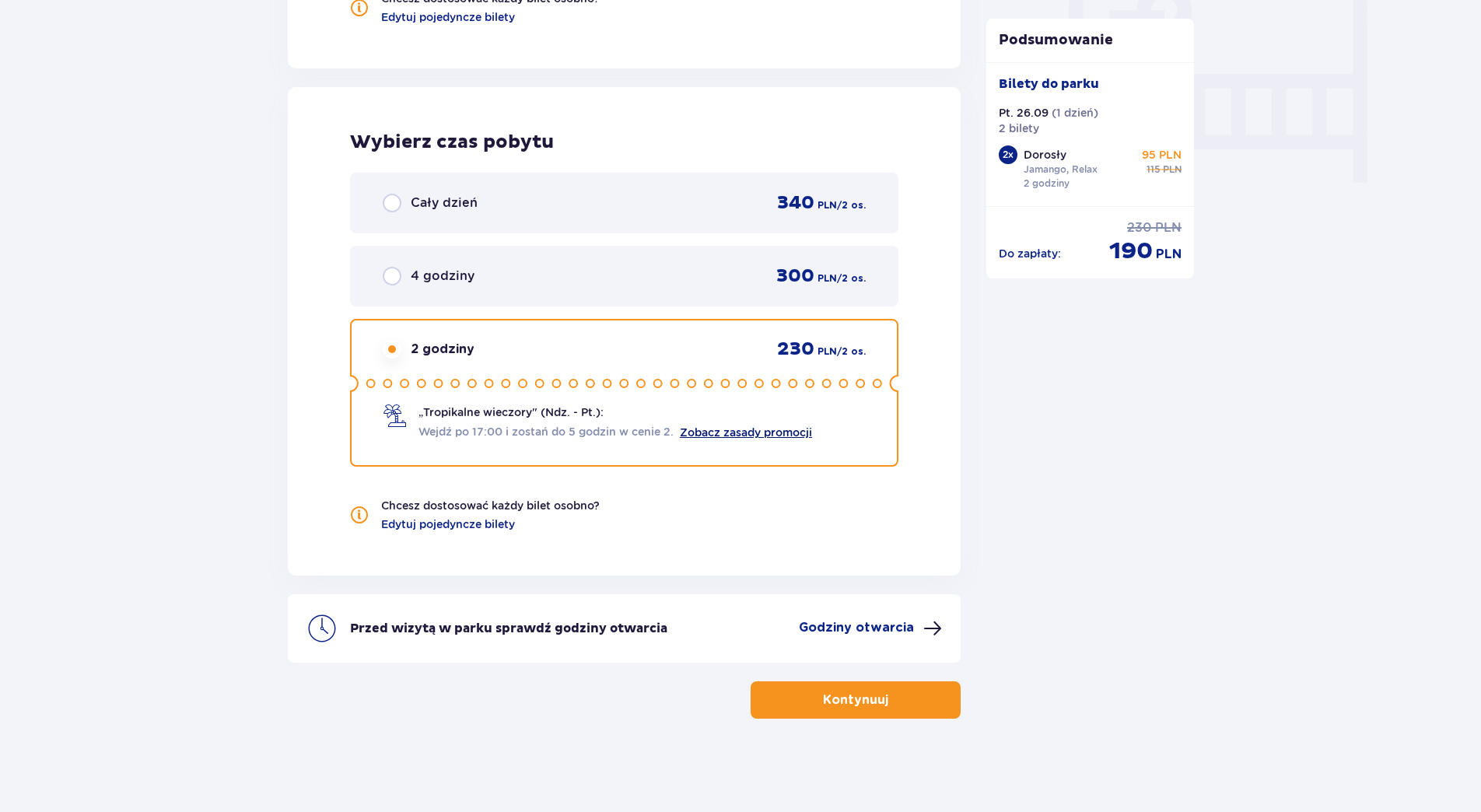
click at [744, 426] on link "Zobacz zasady promocji" at bounding box center [746, 432] width 132 height 12
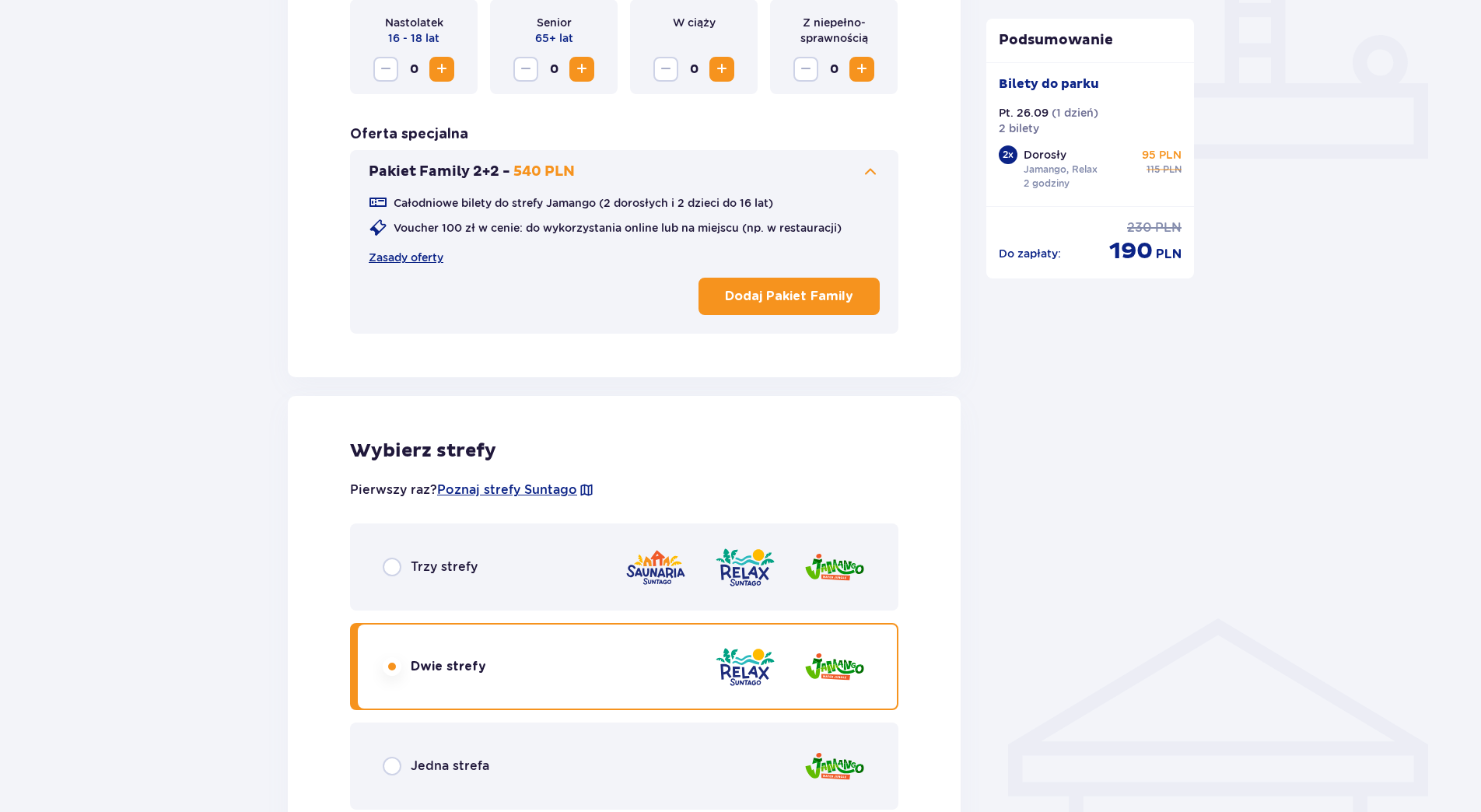
scroll to position [872, 0]
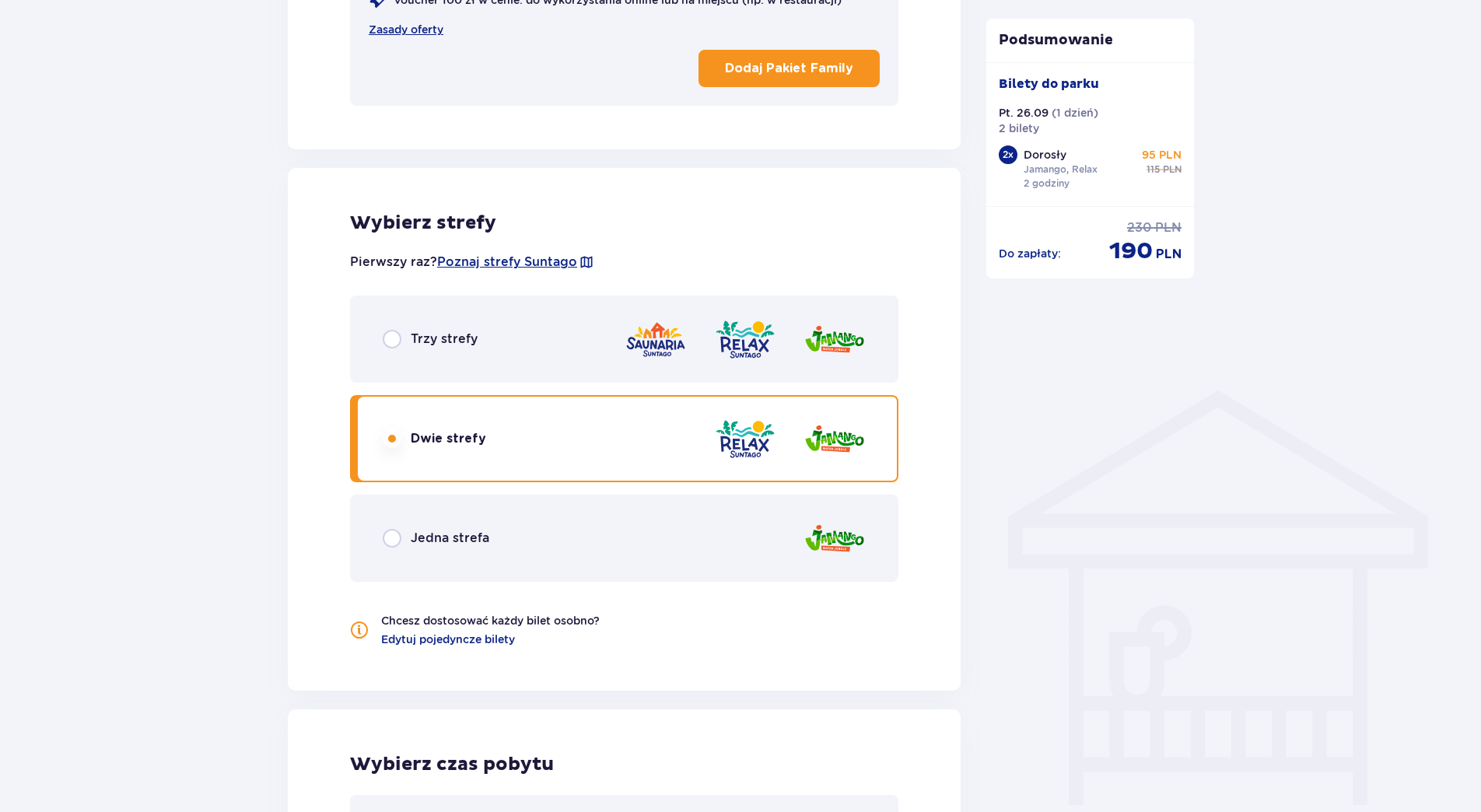
click at [690, 524] on div "Jedna strefa" at bounding box center [624, 538] width 549 height 87
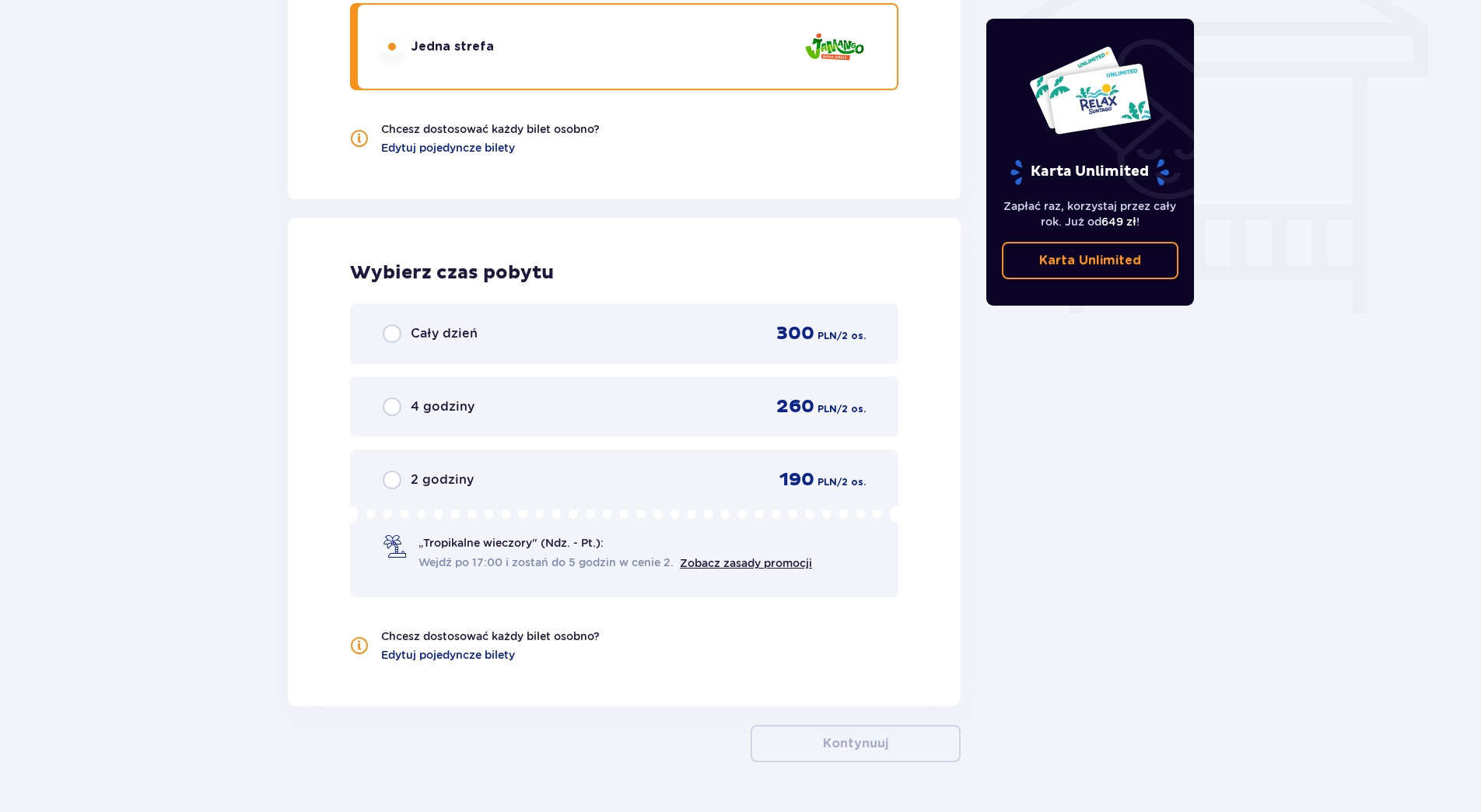
scroll to position [1407, 0]
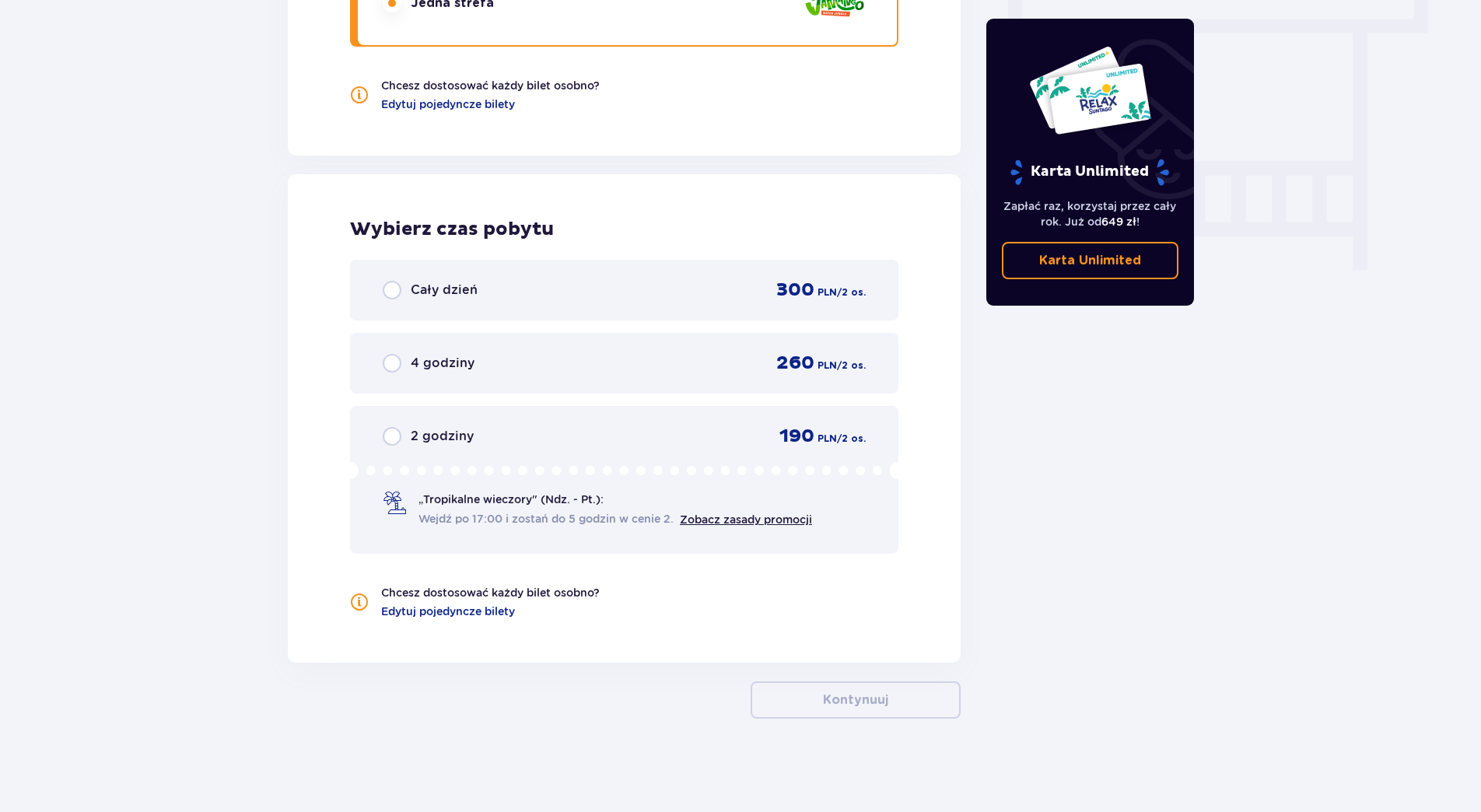
click at [596, 446] on div "2 godziny 190 PLN / 2 os." at bounding box center [623, 436] width 483 height 23
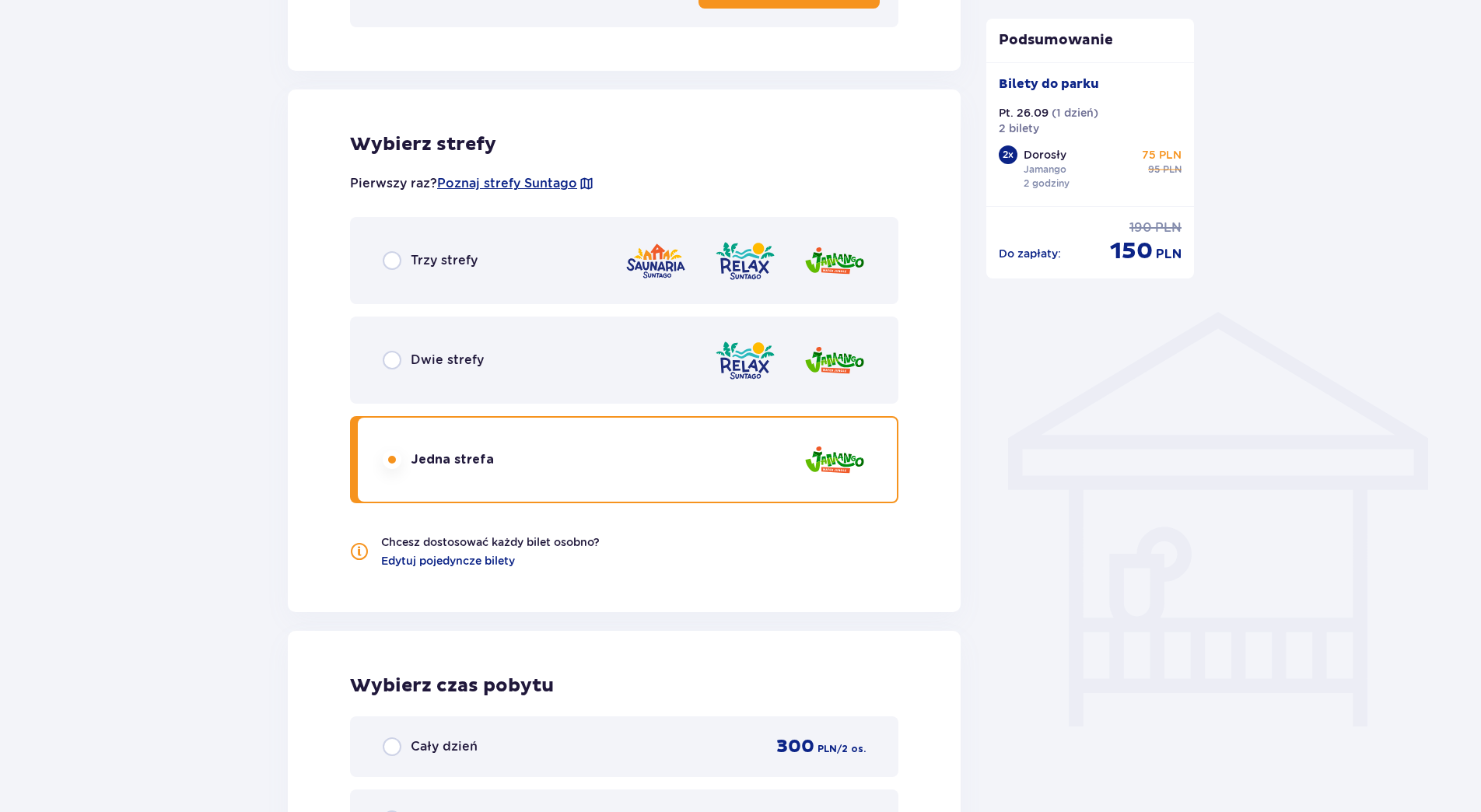
scroll to position [950, 0]
click at [751, 366] on img at bounding box center [744, 360] width 62 height 44
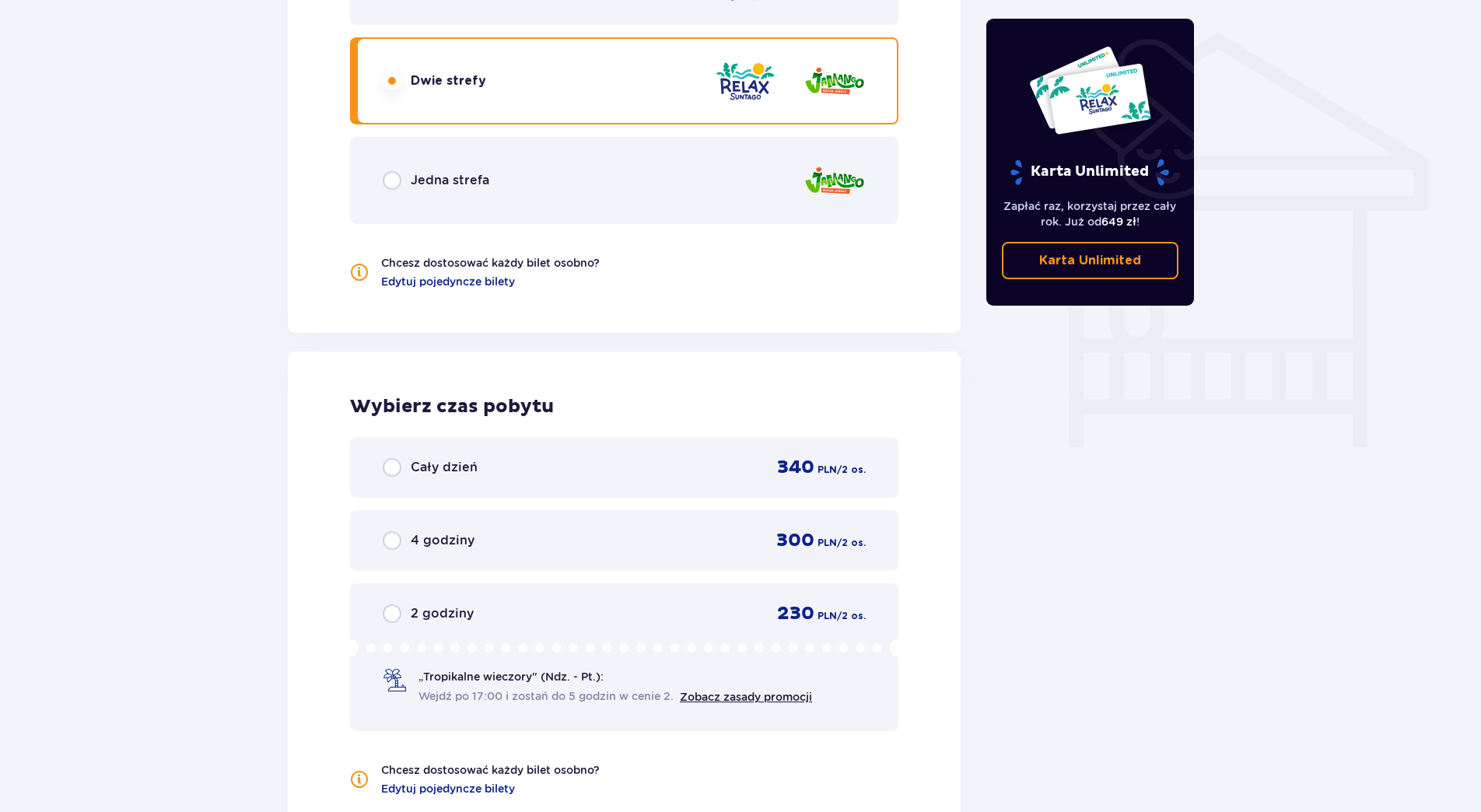
scroll to position [941, 0]
